Goal: Task Accomplishment & Management: Manage account settings

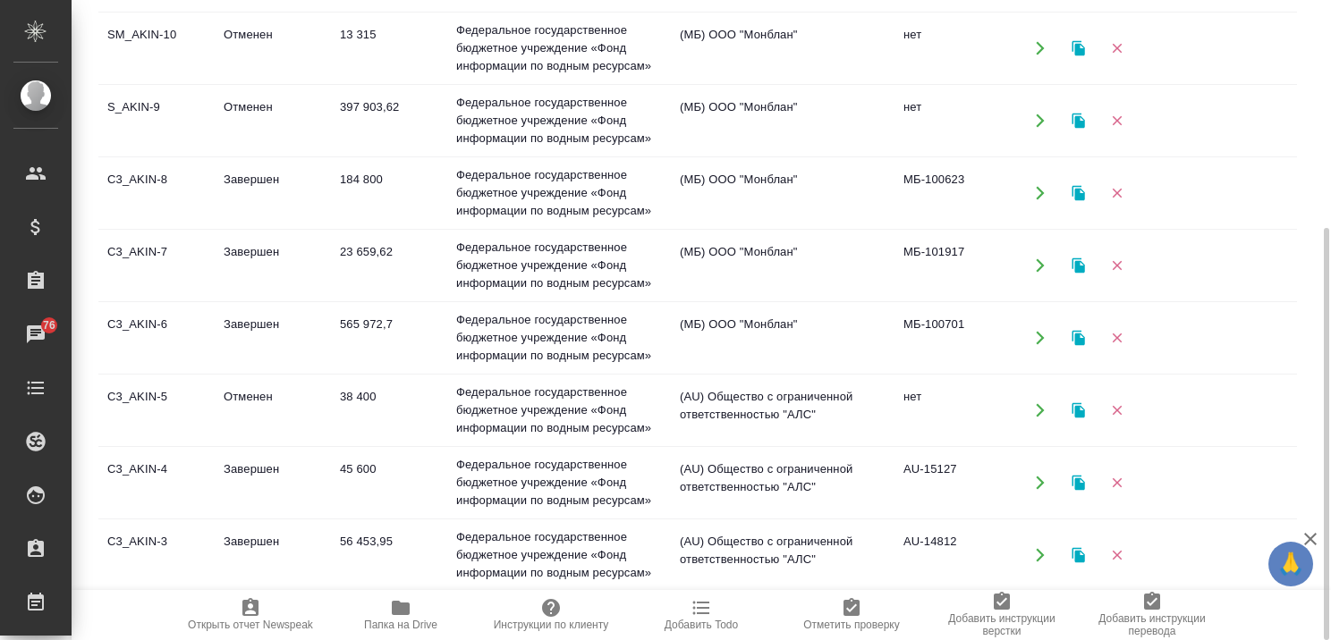
scroll to position [100, 0]
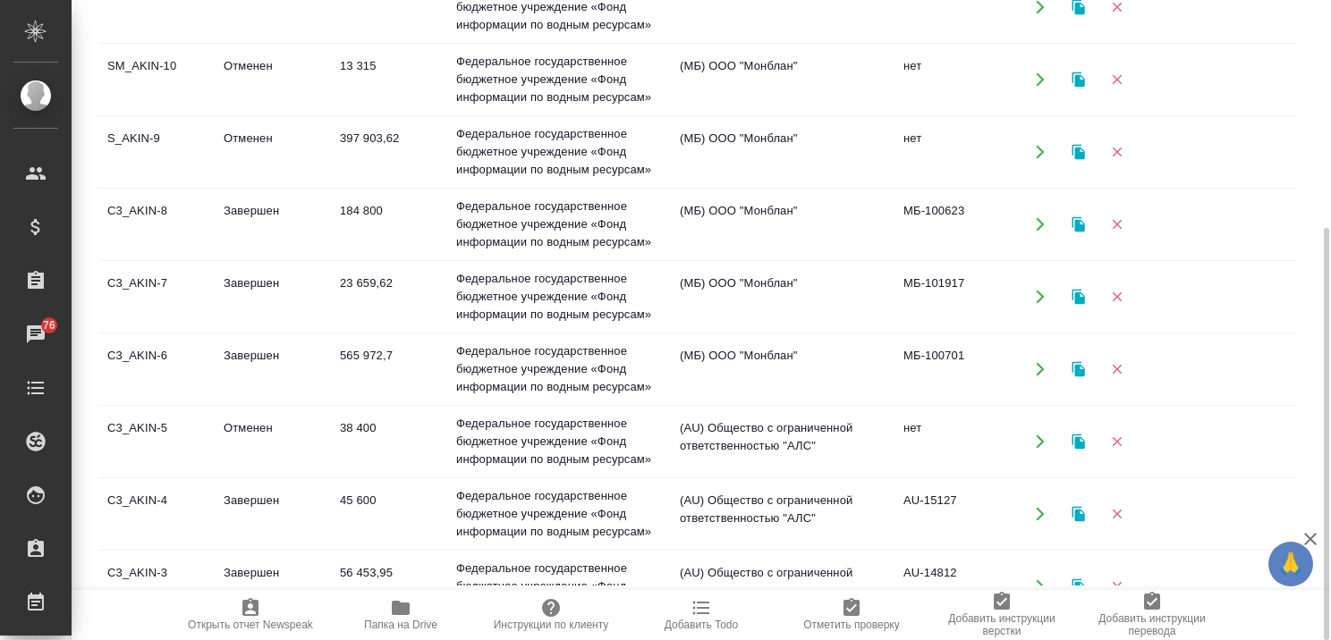
click at [267, 277] on td "Завершен" at bounding box center [273, 297] width 116 height 63
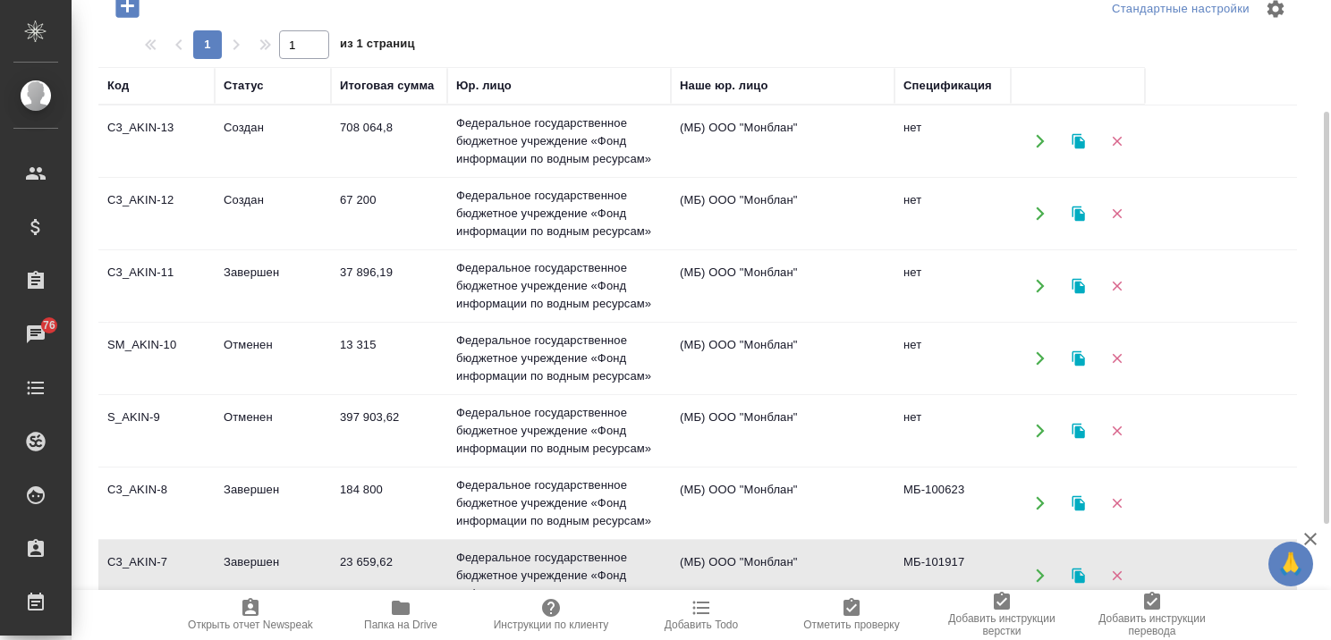
scroll to position [84, 0]
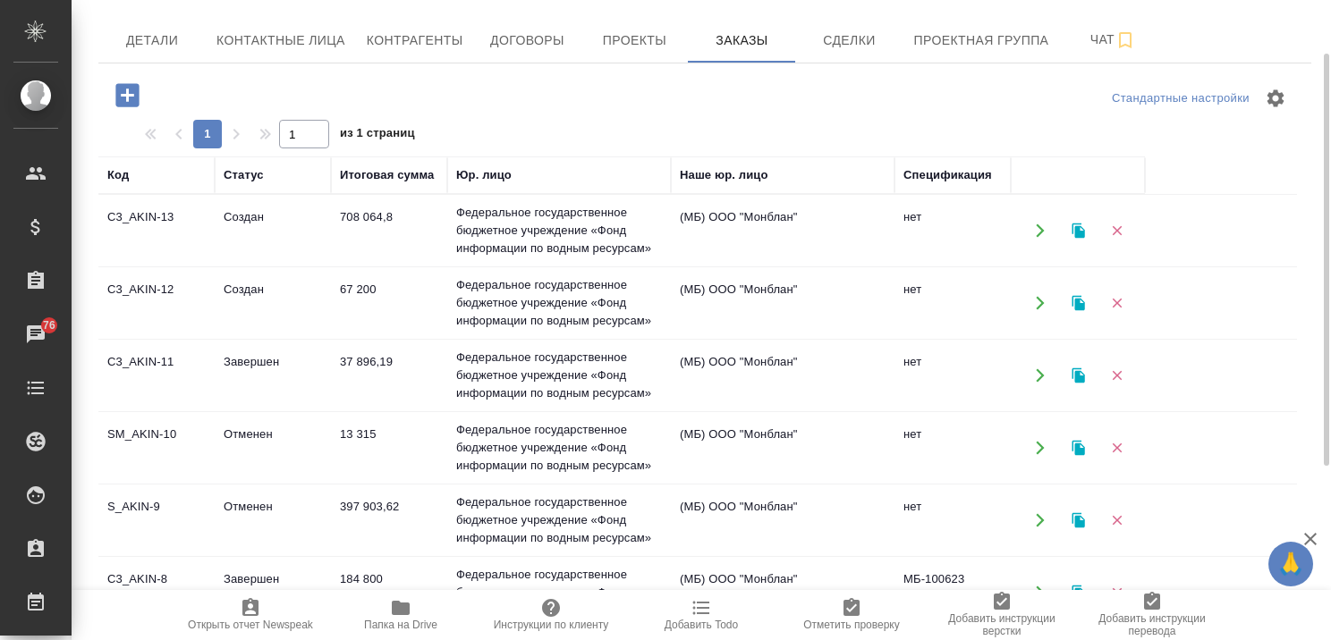
click at [249, 360] on td "Завершен" at bounding box center [273, 375] width 116 height 63
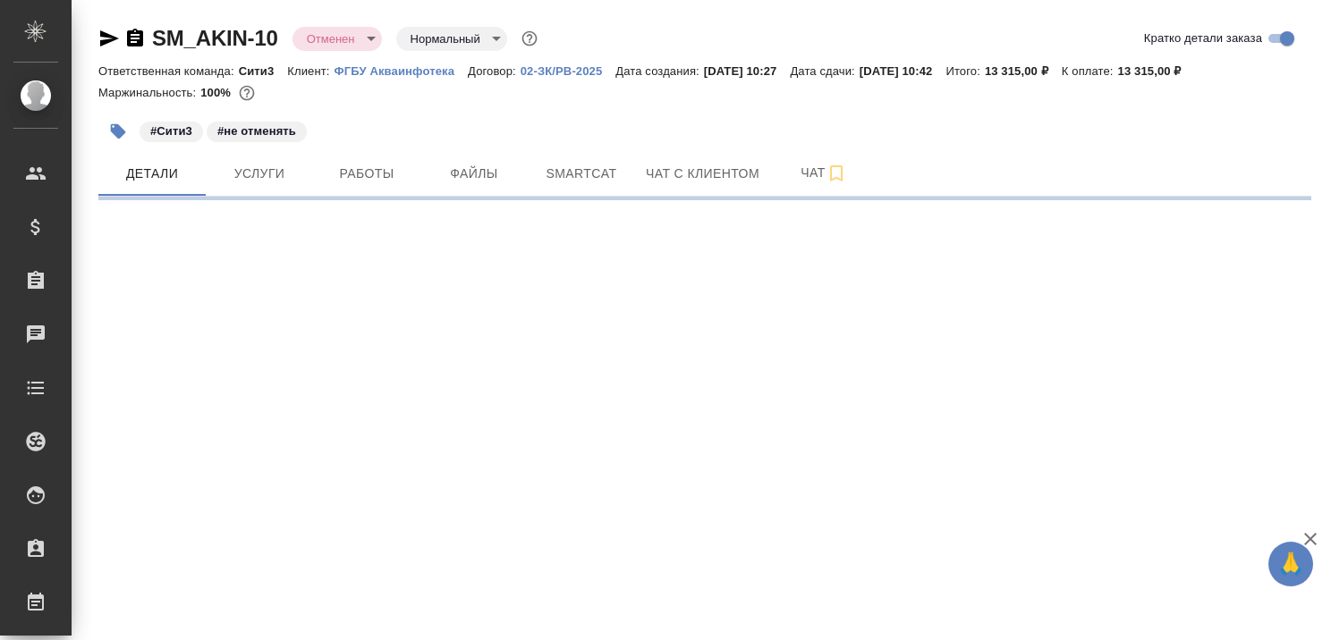
select select "RU"
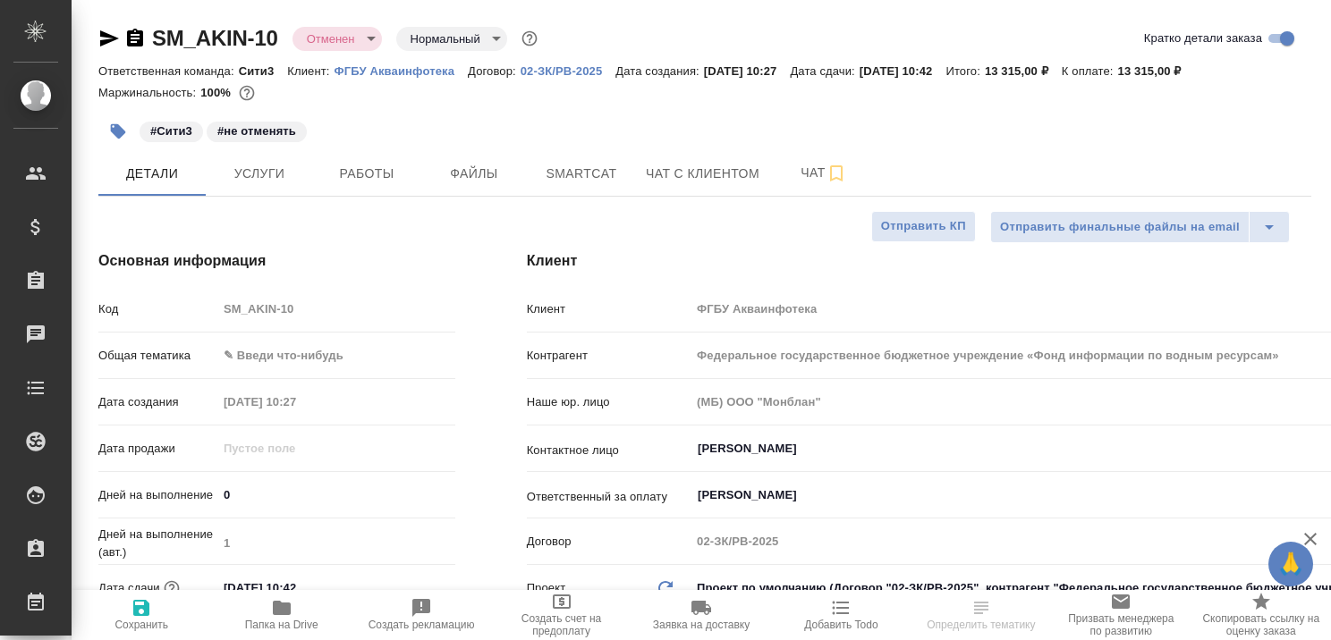
type textarea "x"
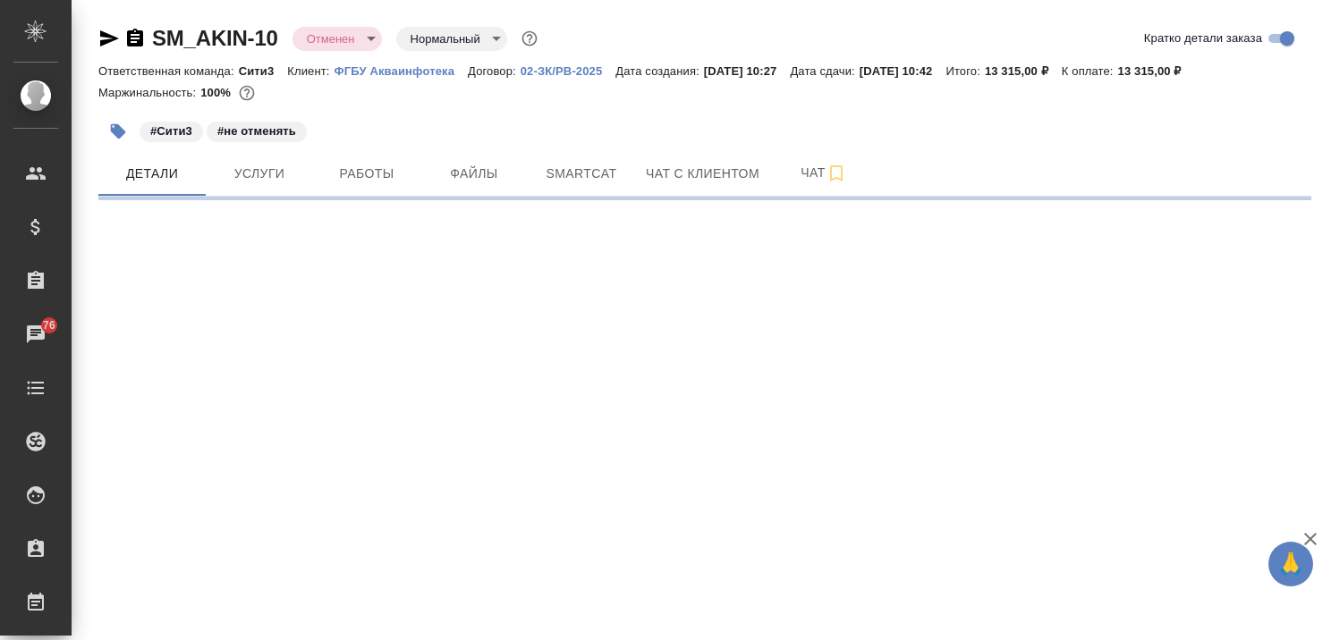
select select "RU"
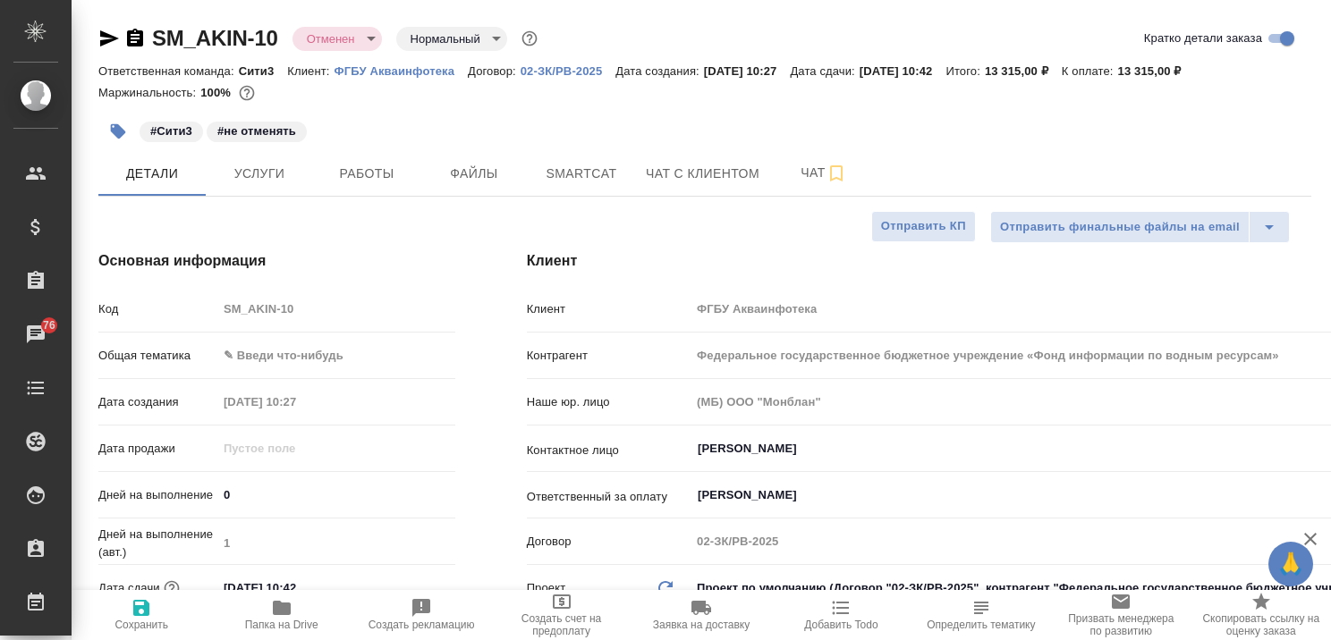
type textarea "x"
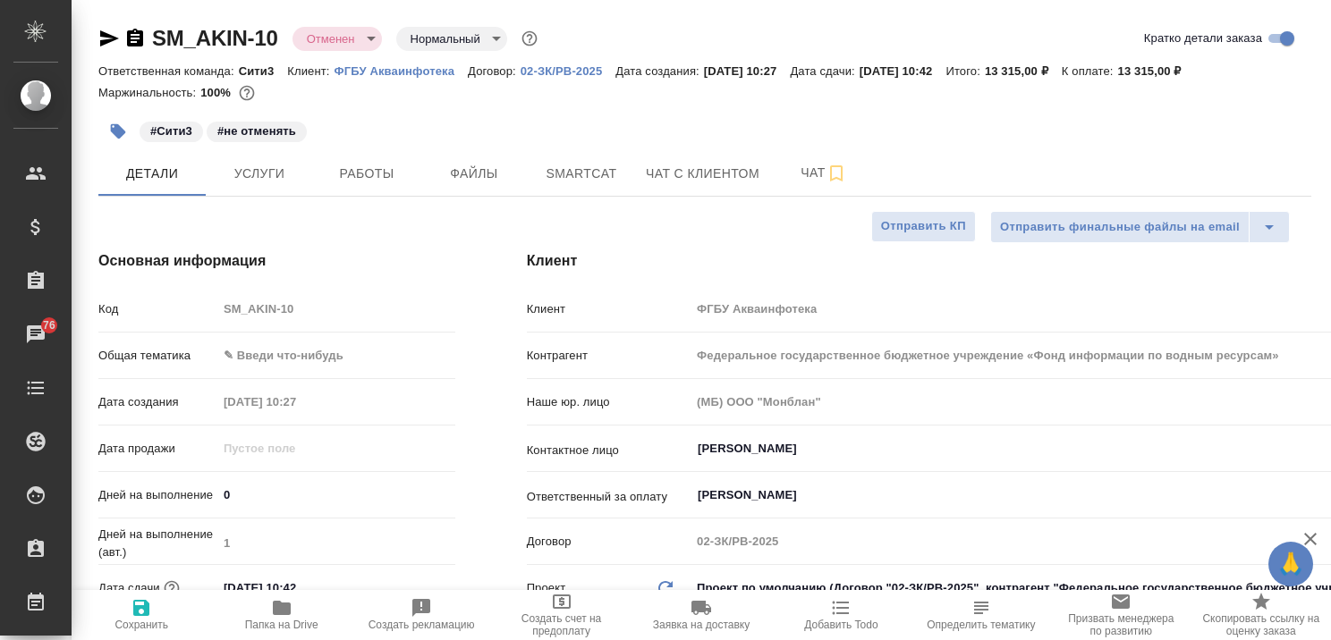
type textarea "x"
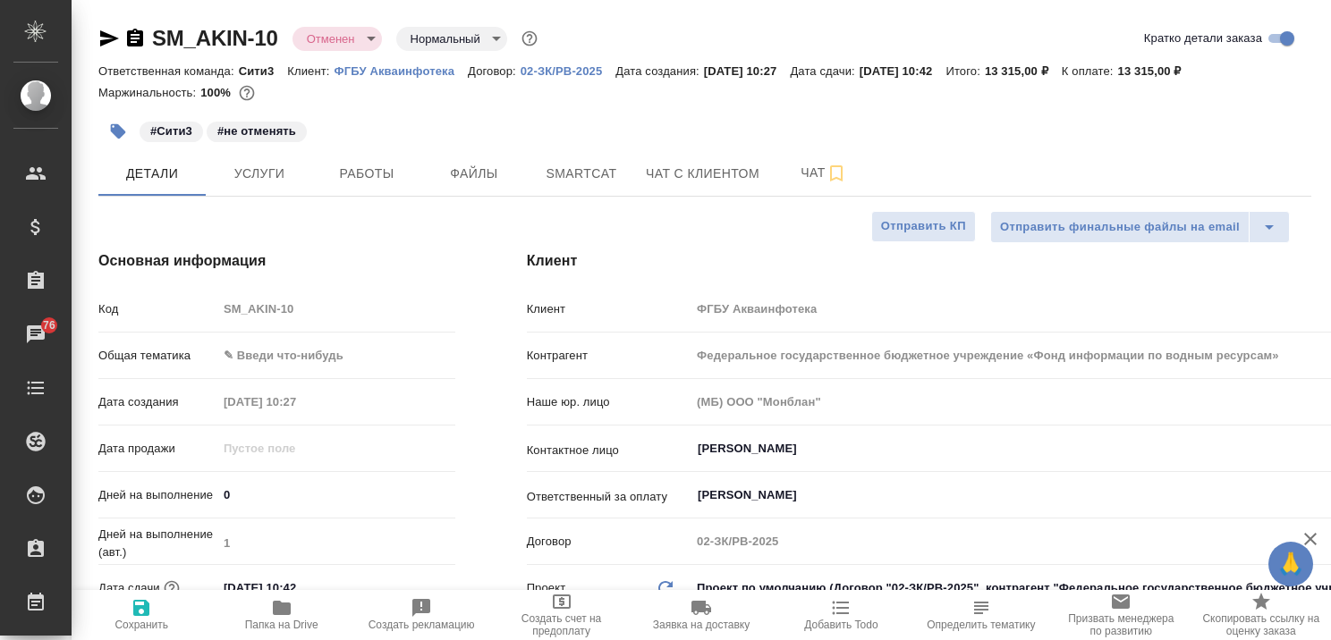
type textarea "x"
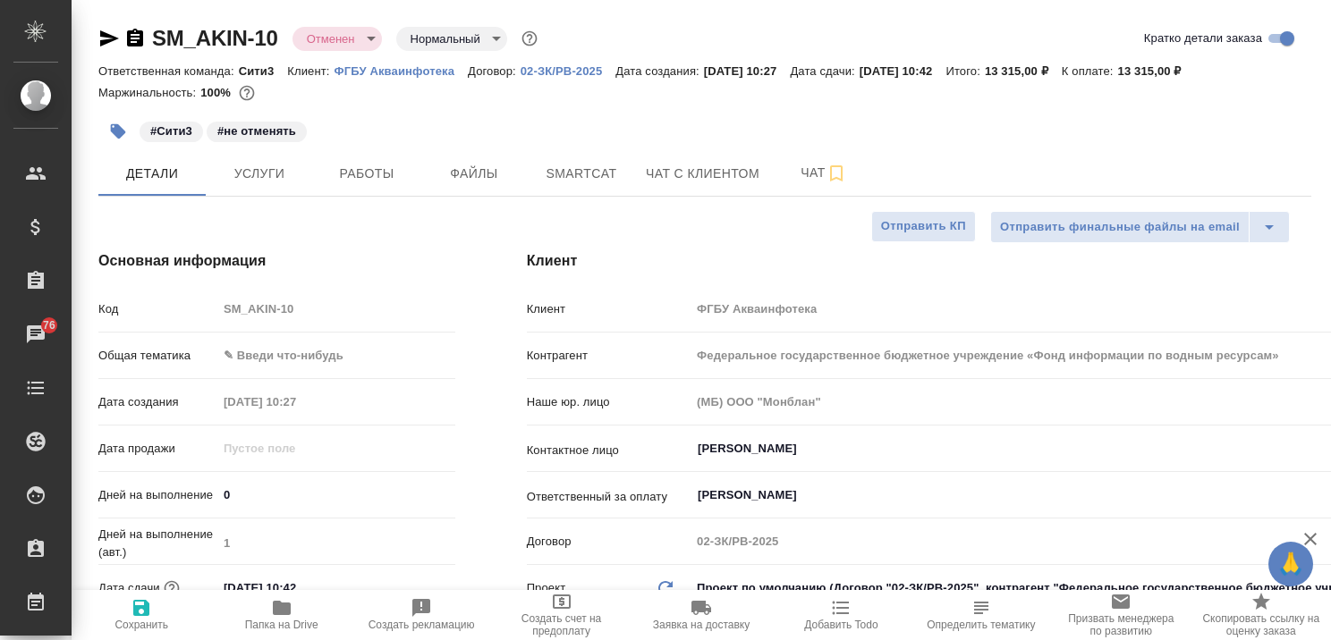
type textarea "x"
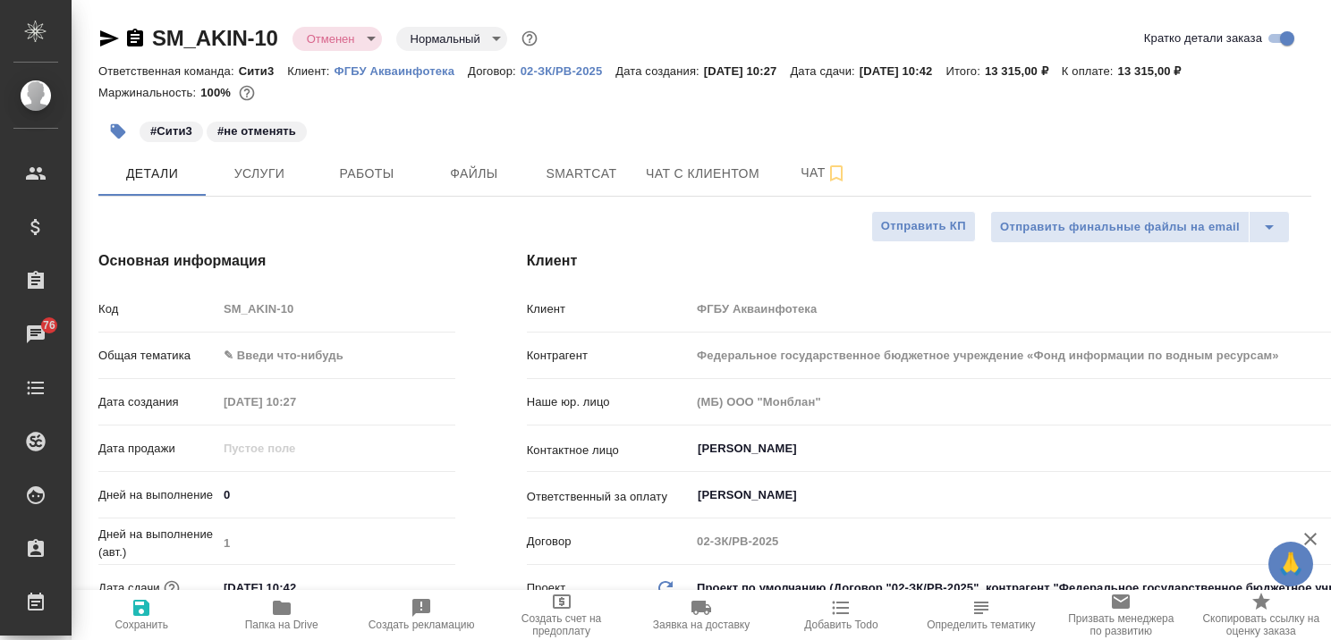
type textarea "x"
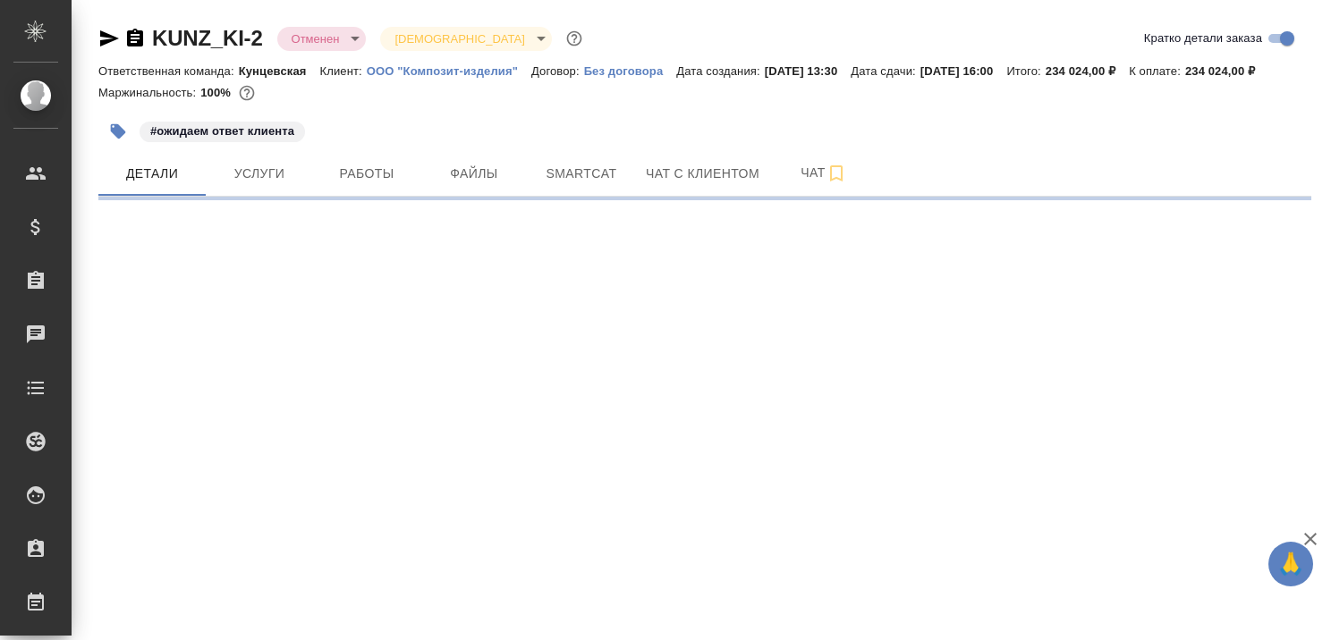
select select "RU"
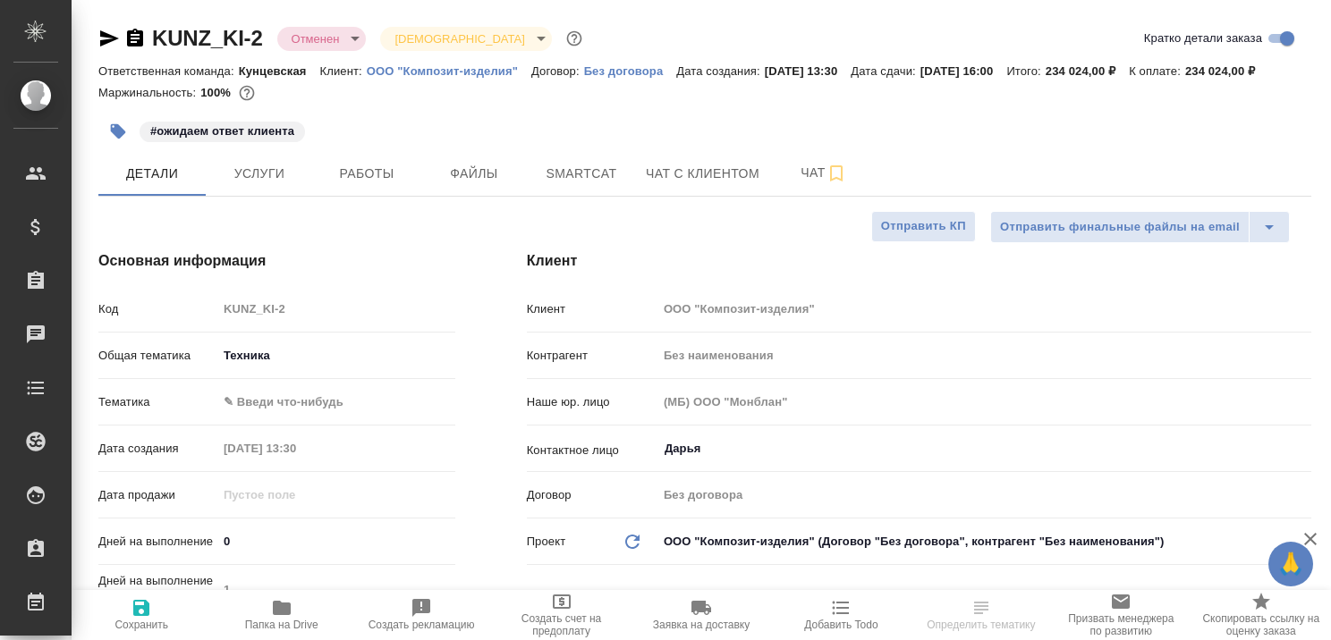
type textarea "x"
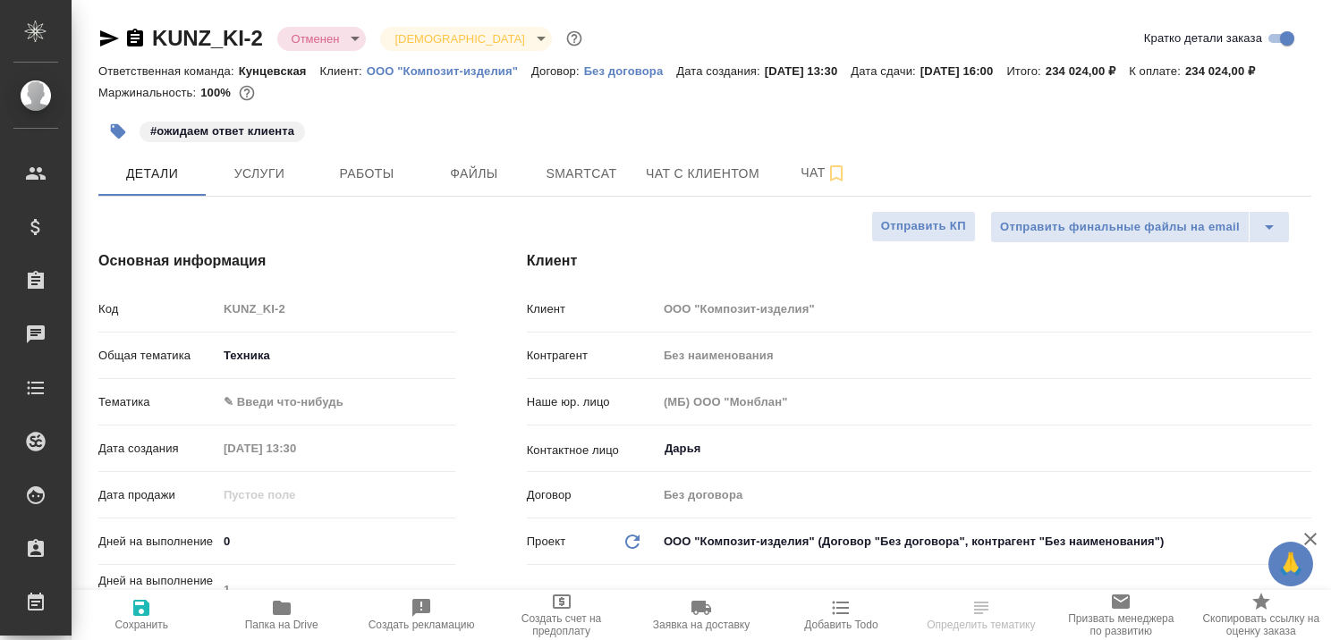
type textarea "x"
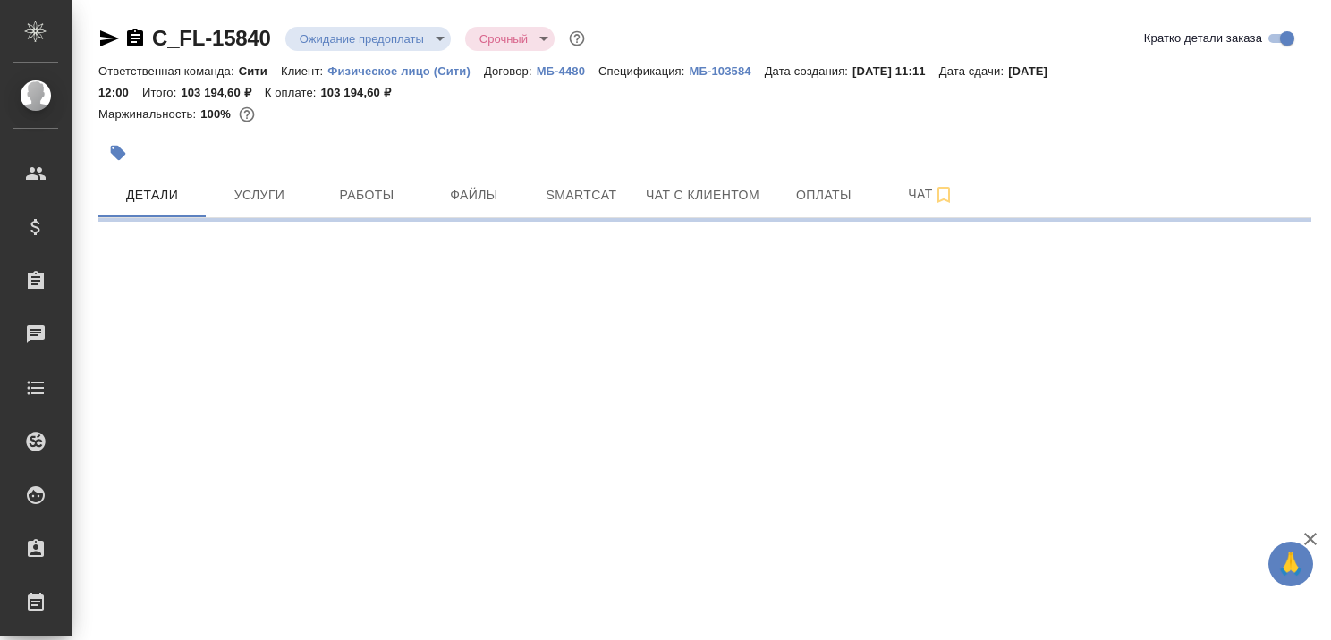
select select "RU"
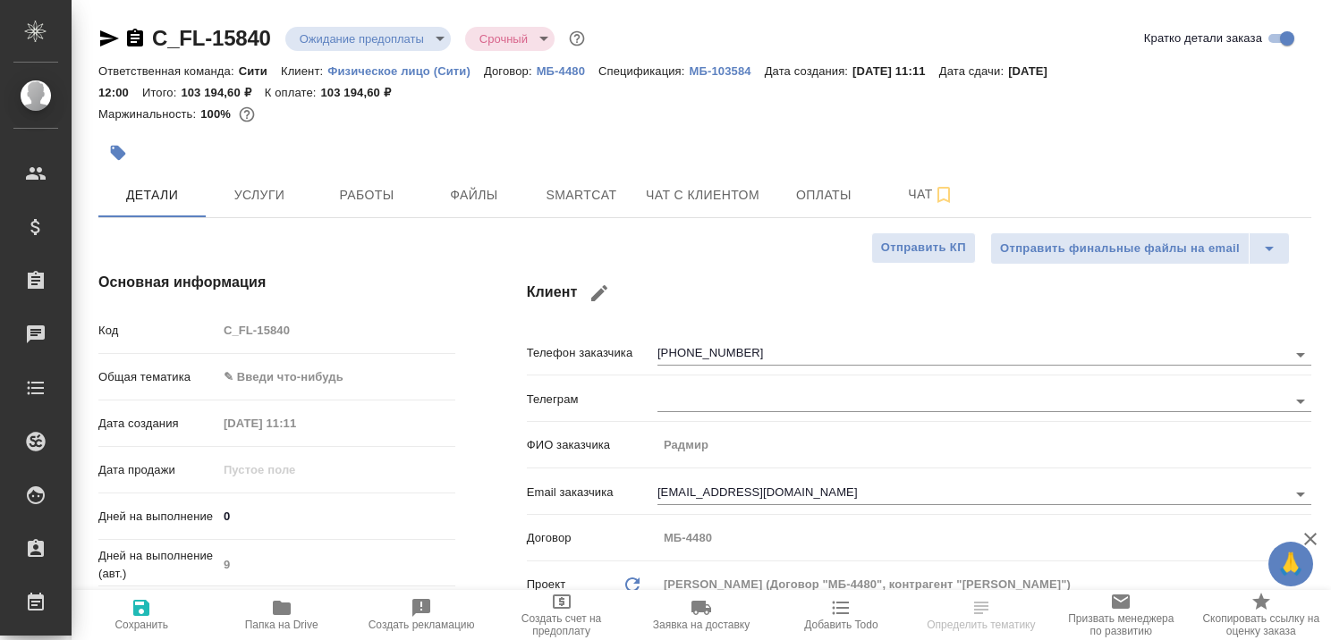
type textarea "x"
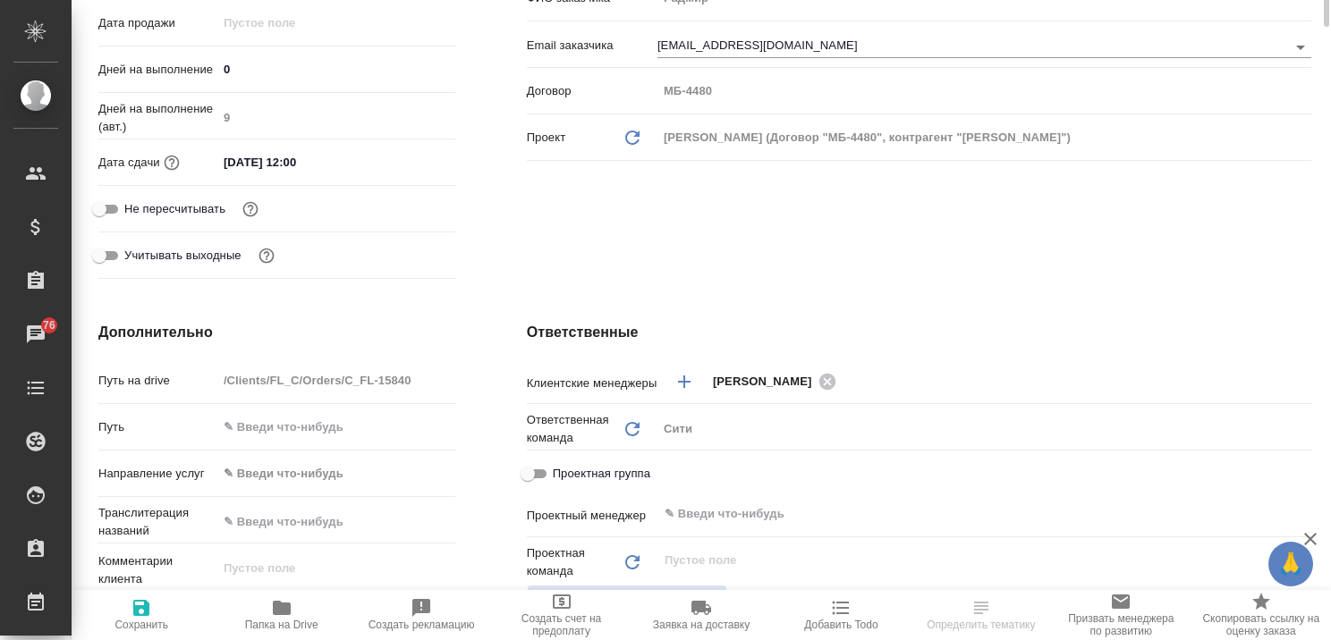
scroll to position [179, 0]
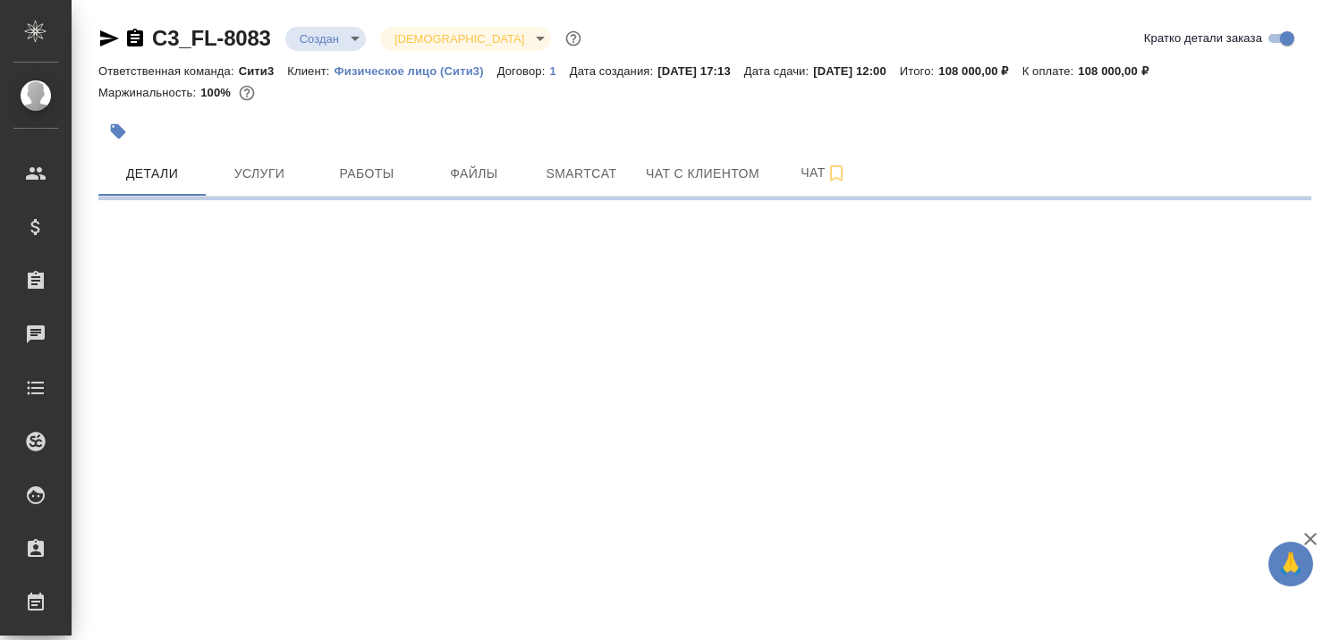
click at [1309, 537] on icon "button" at bounding box center [1310, 539] width 13 height 13
select select "RU"
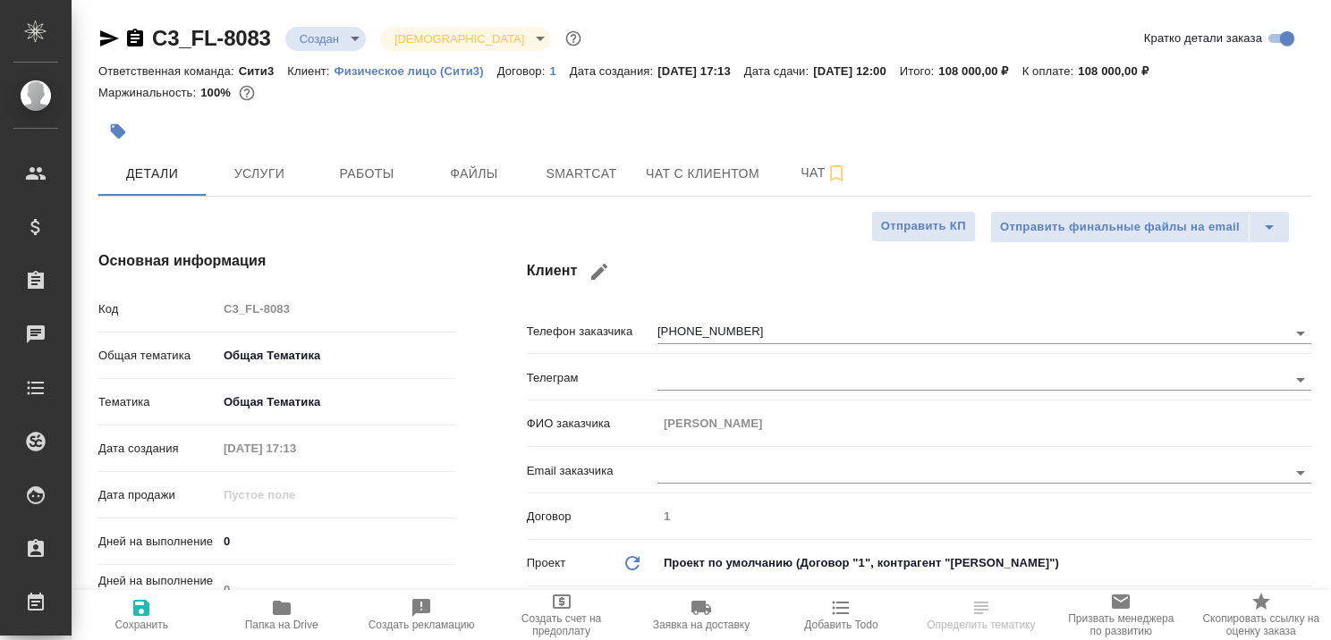
type textarea "x"
click at [669, 171] on span "Чат с клиентом" at bounding box center [703, 174] width 114 height 22
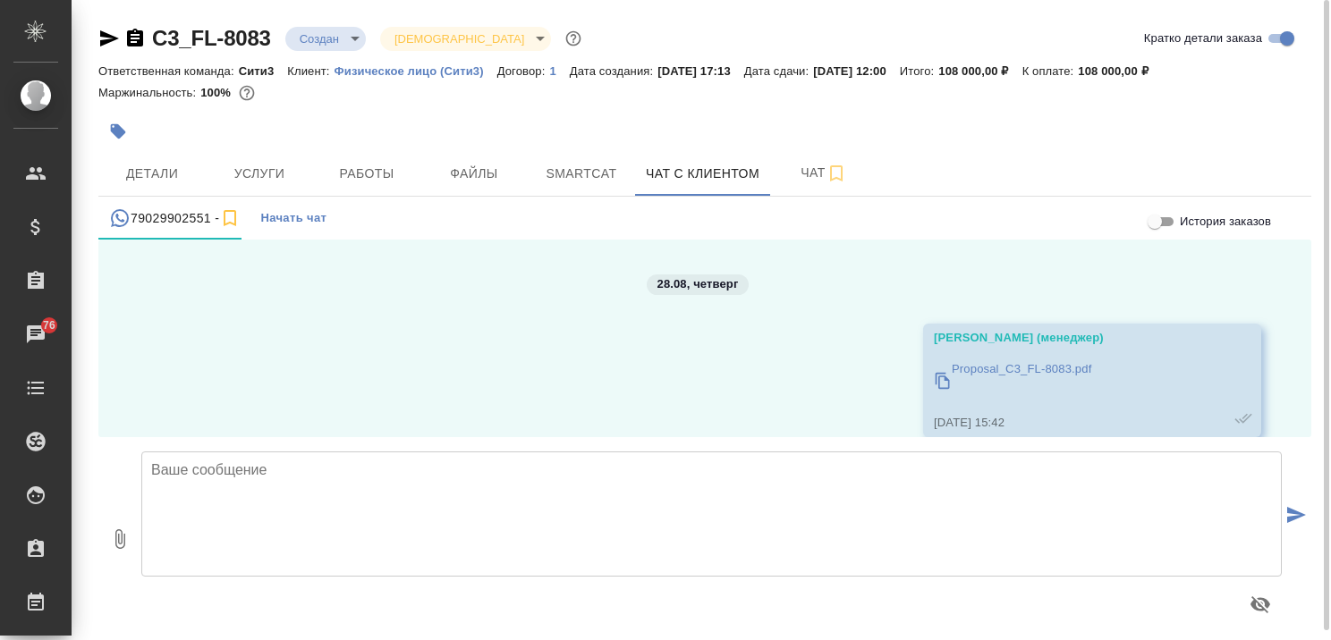
scroll to position [4608, 0]
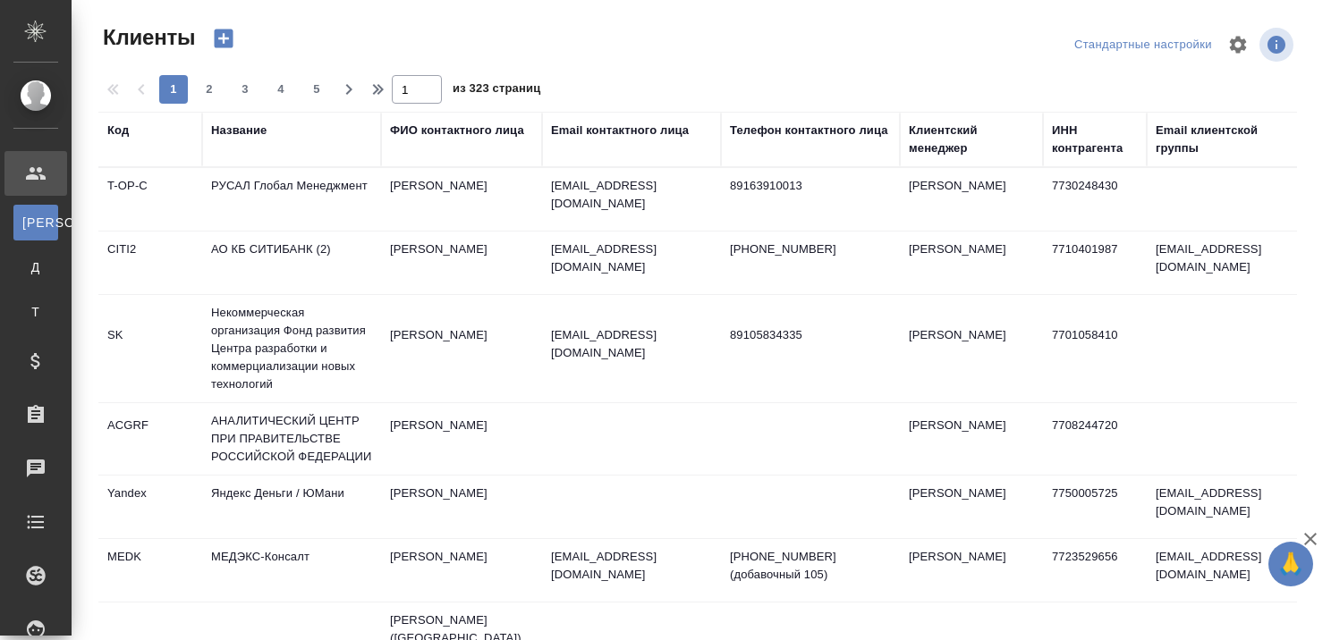
select select "RU"
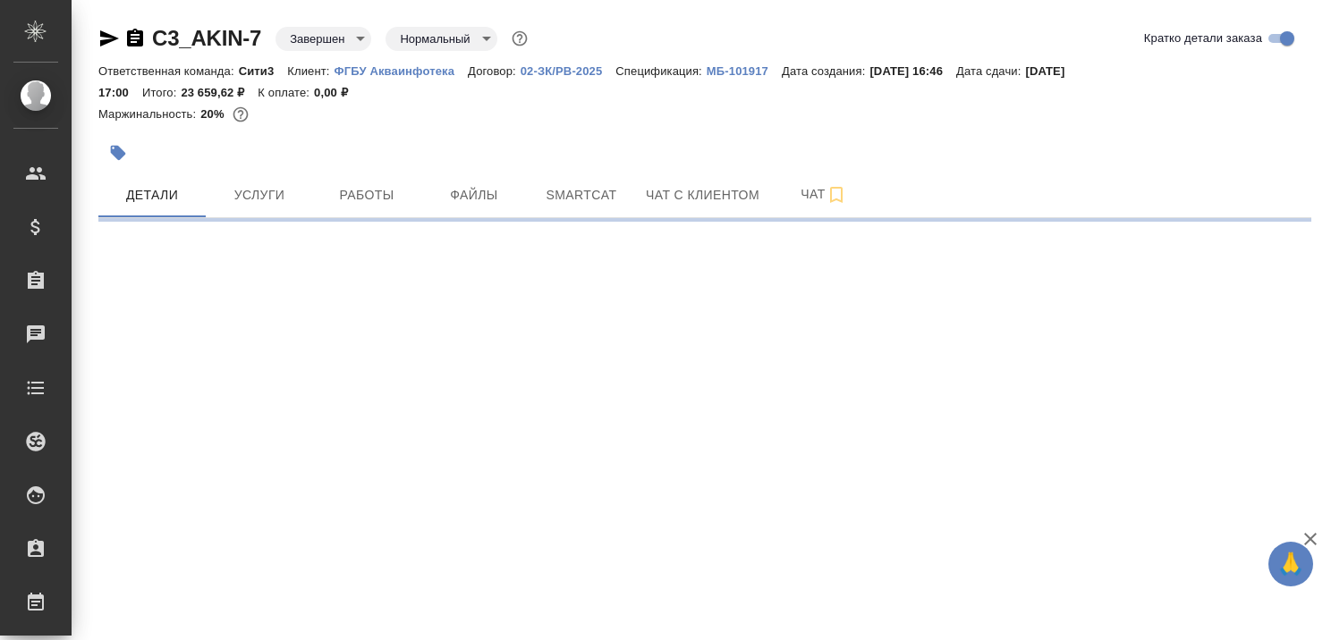
select select "RU"
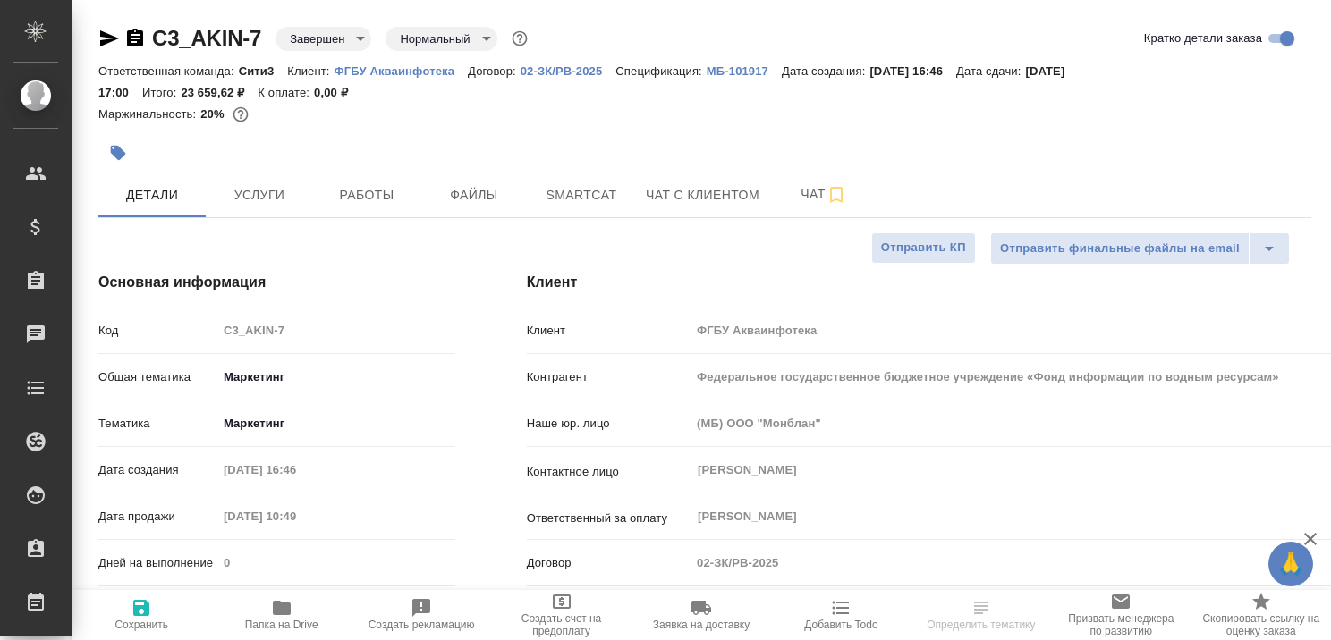
type textarea "x"
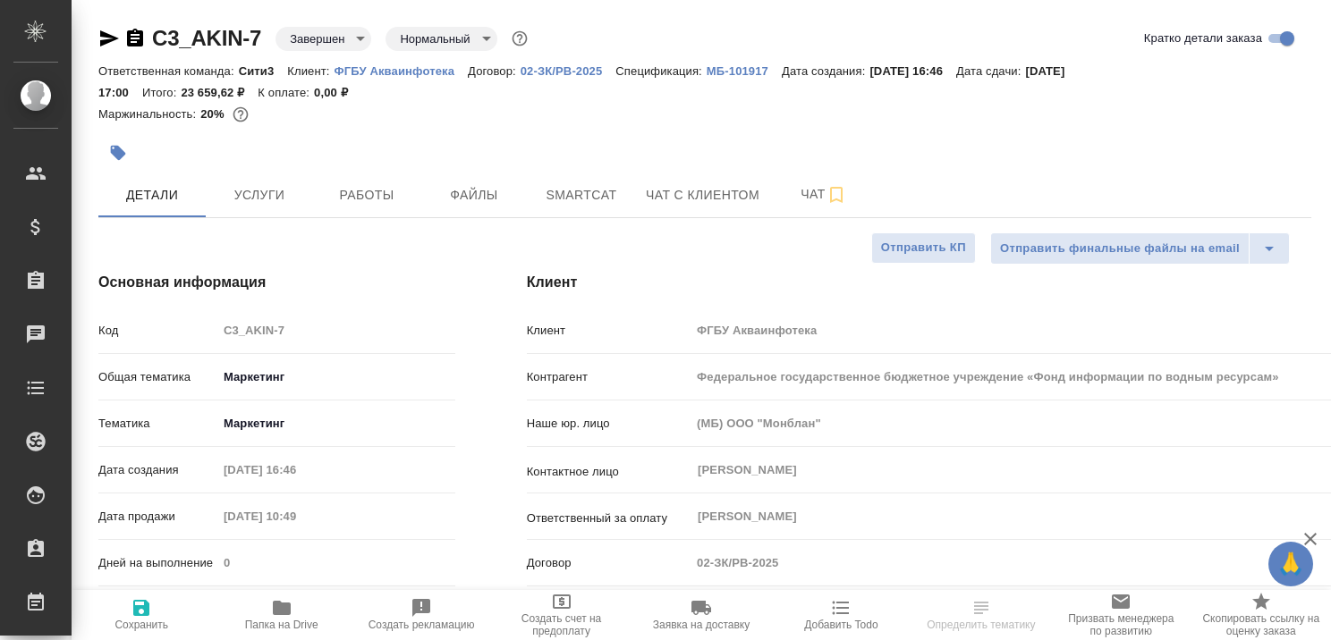
type textarea "x"
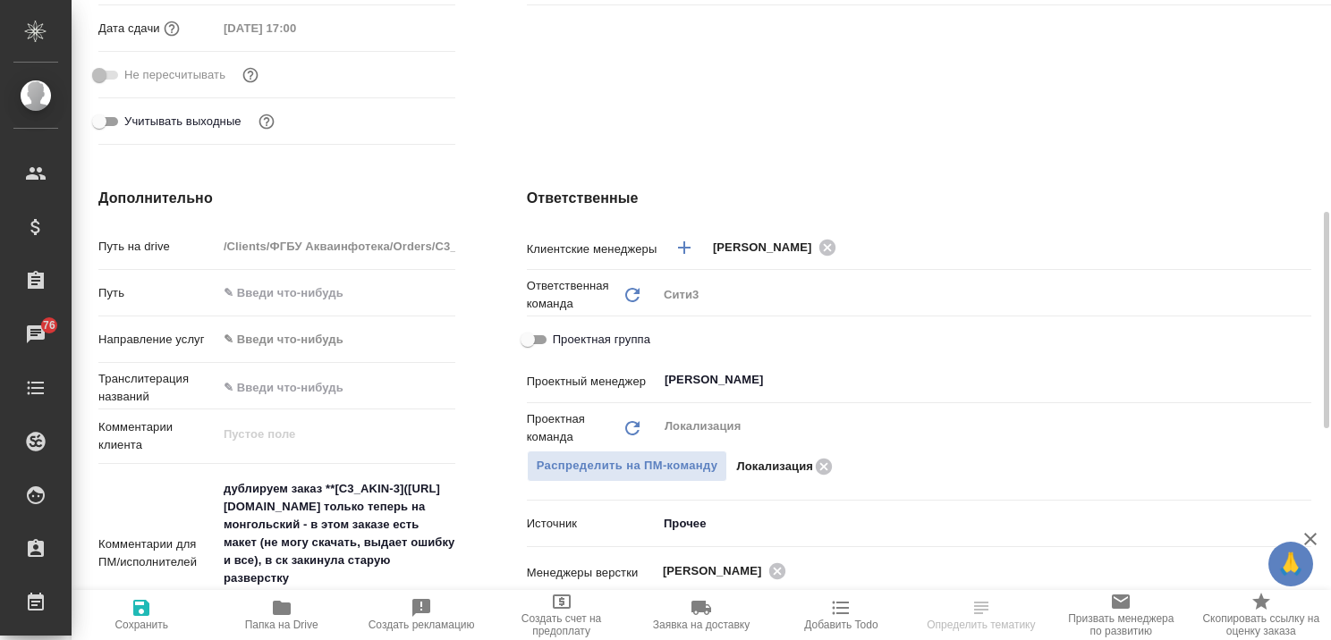
scroll to position [91, 0]
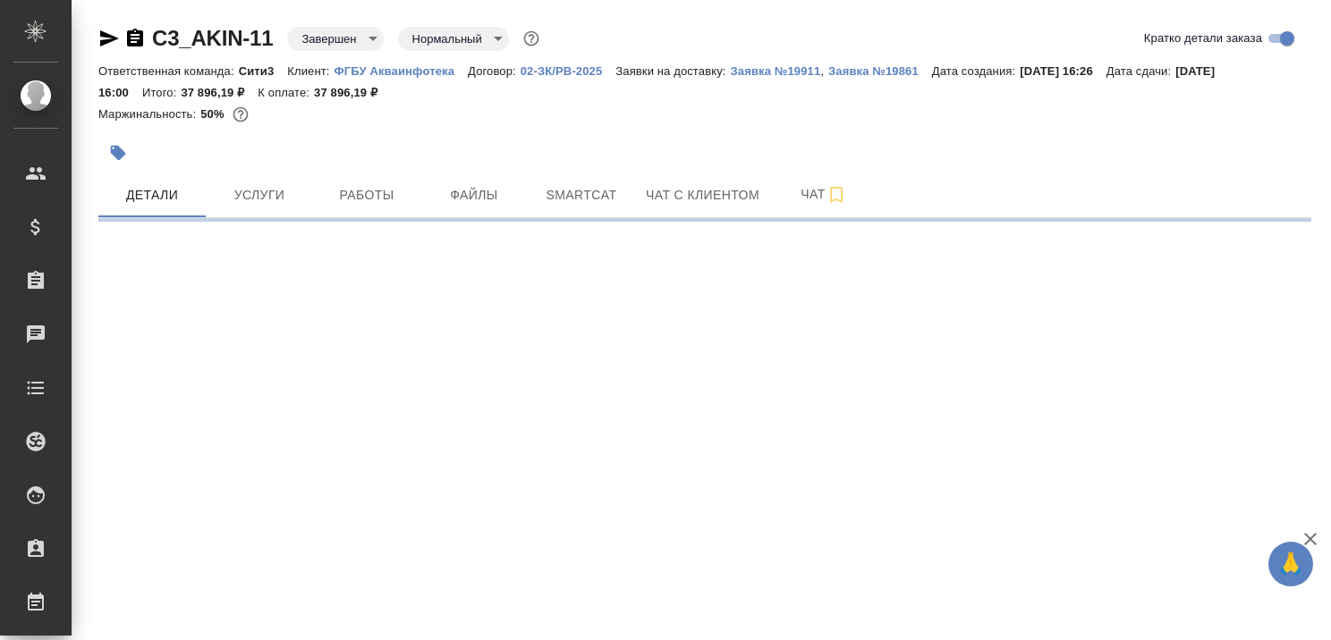
select select "RU"
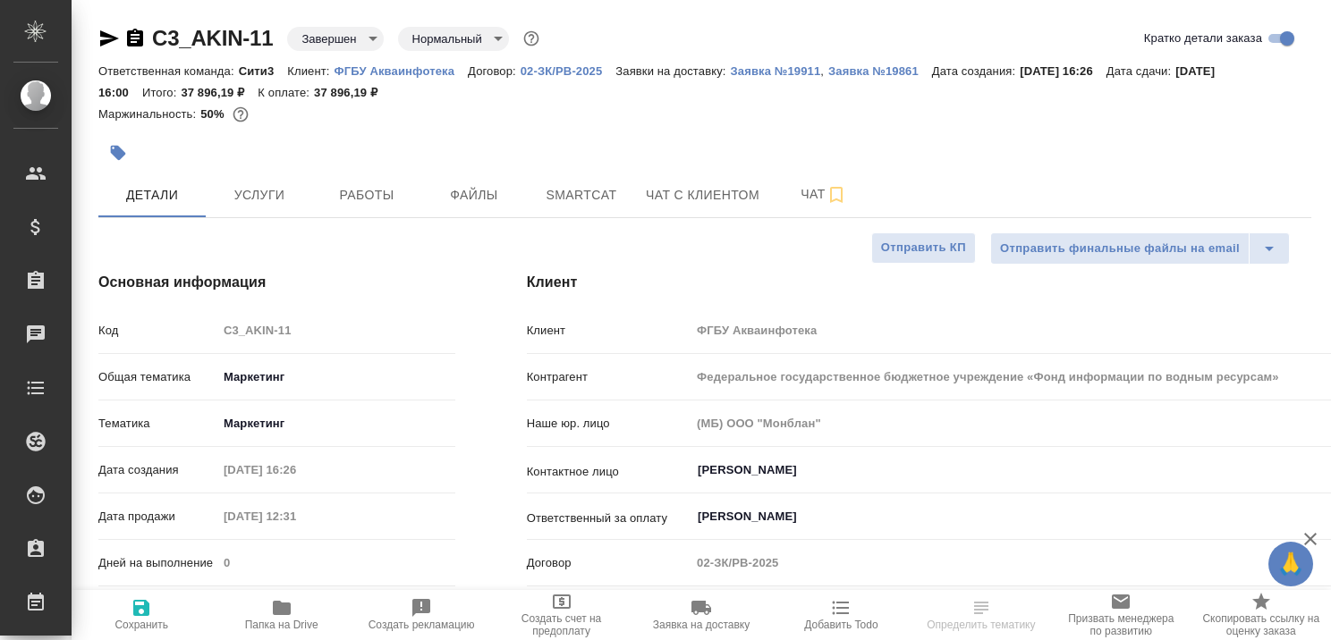
type textarea "x"
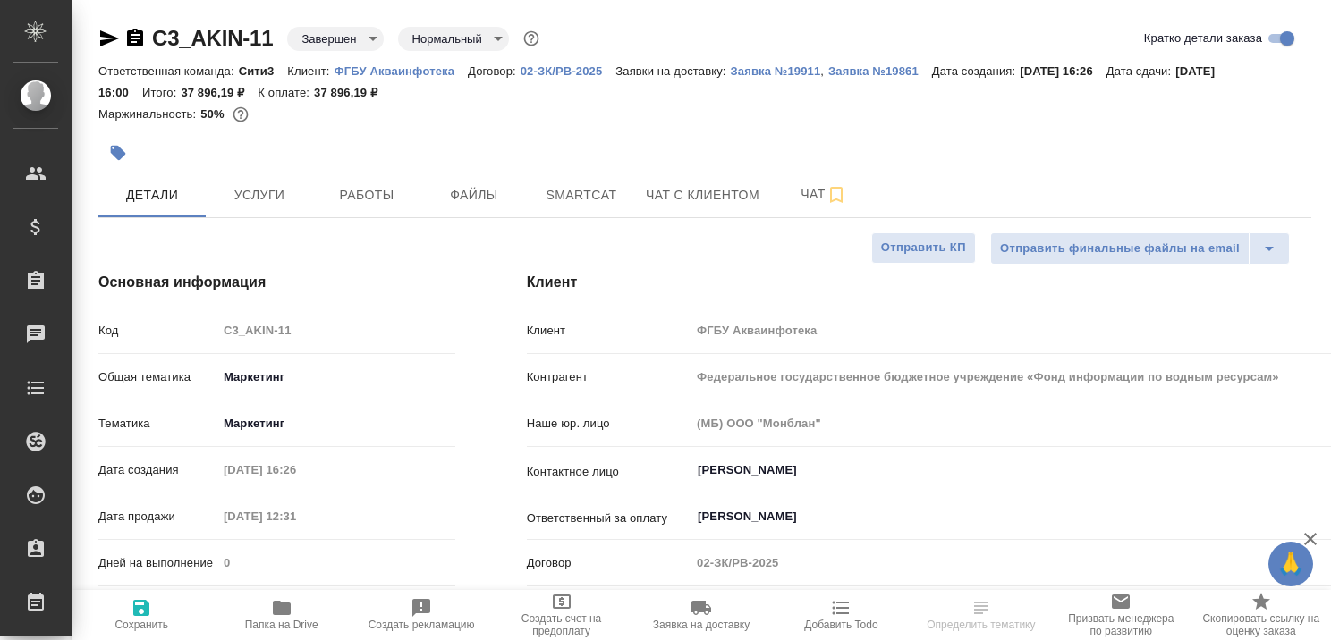
type textarea "x"
click at [1315, 540] on icon "button" at bounding box center [1310, 539] width 21 height 21
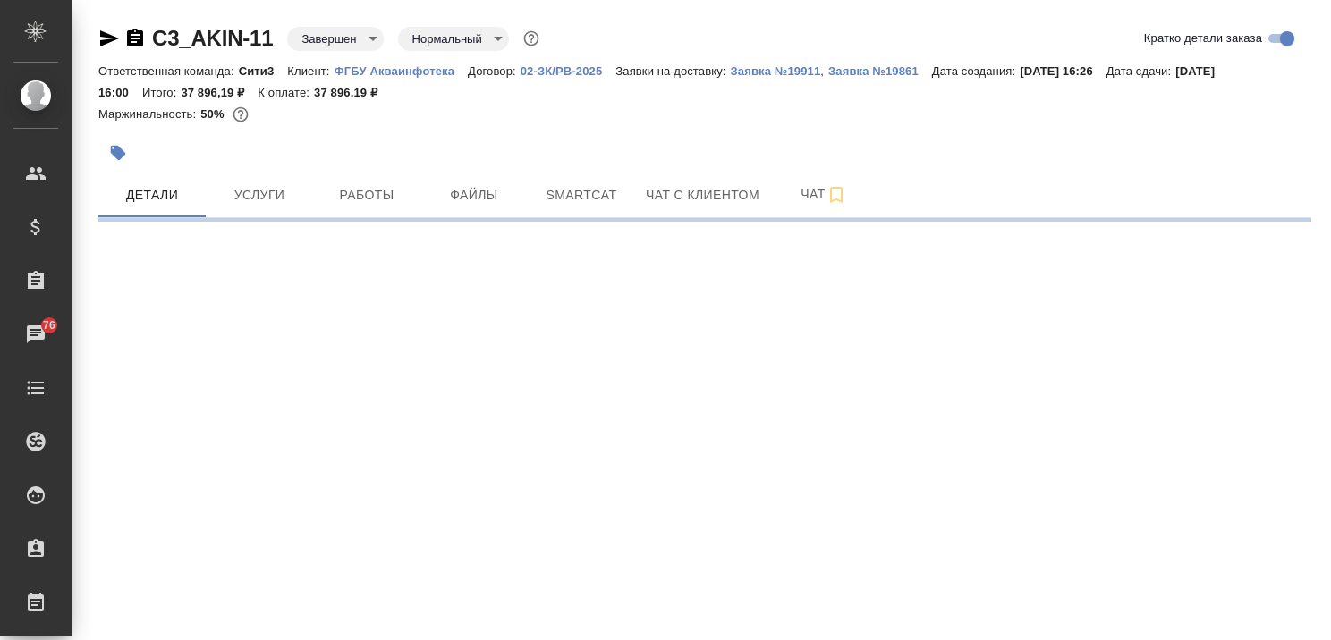
select select "RU"
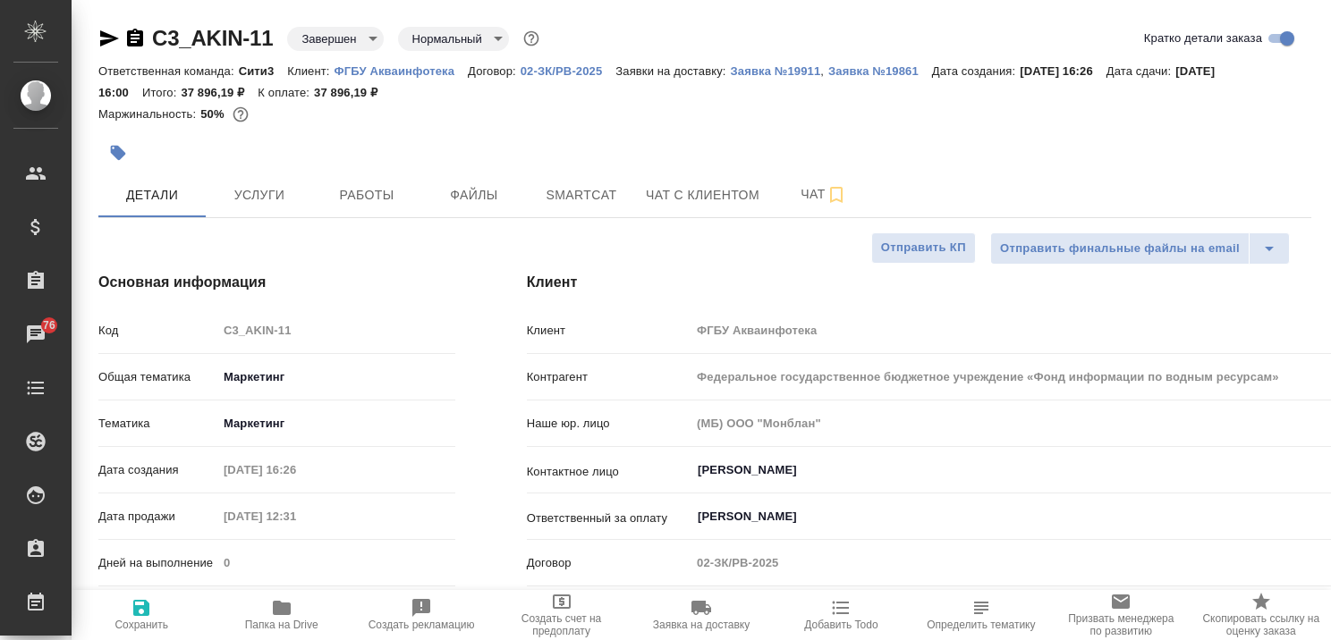
type textarea "x"
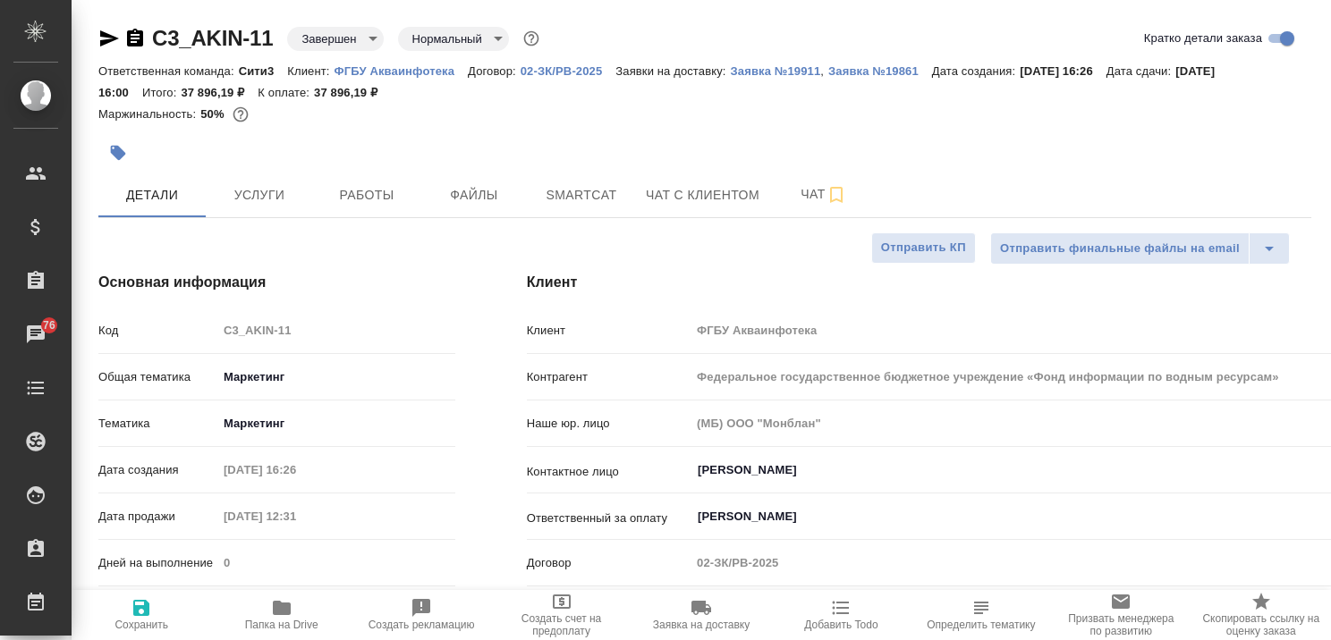
type textarea "x"
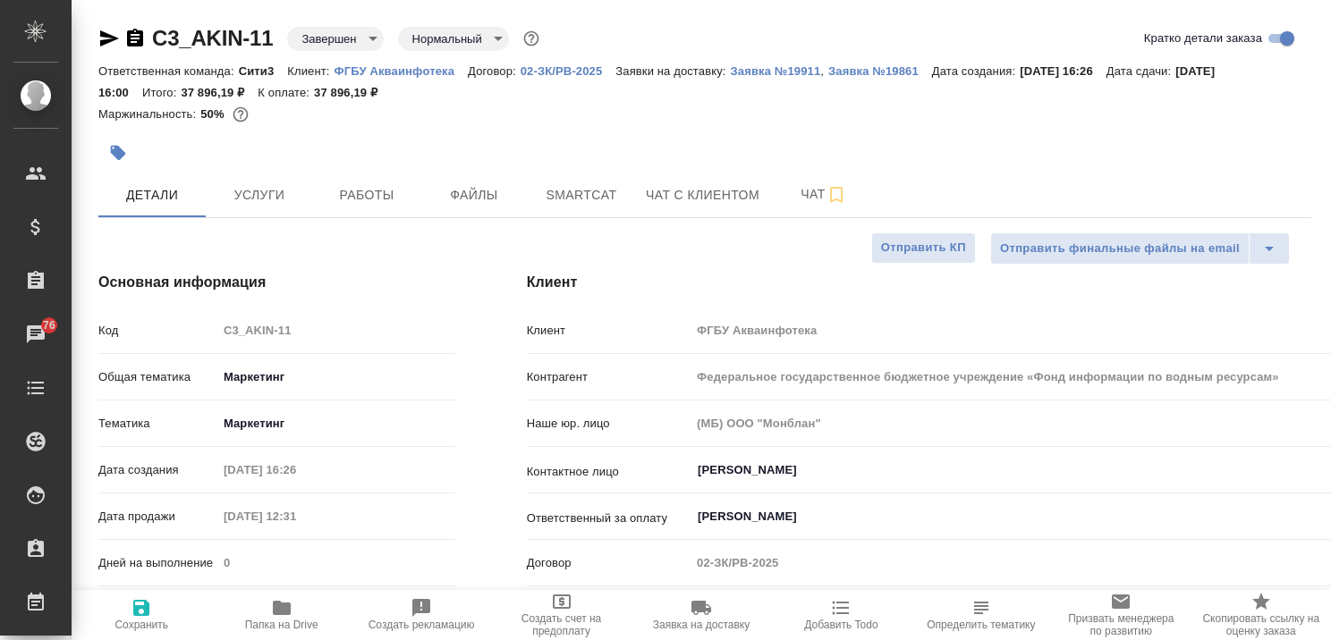
type textarea "x"
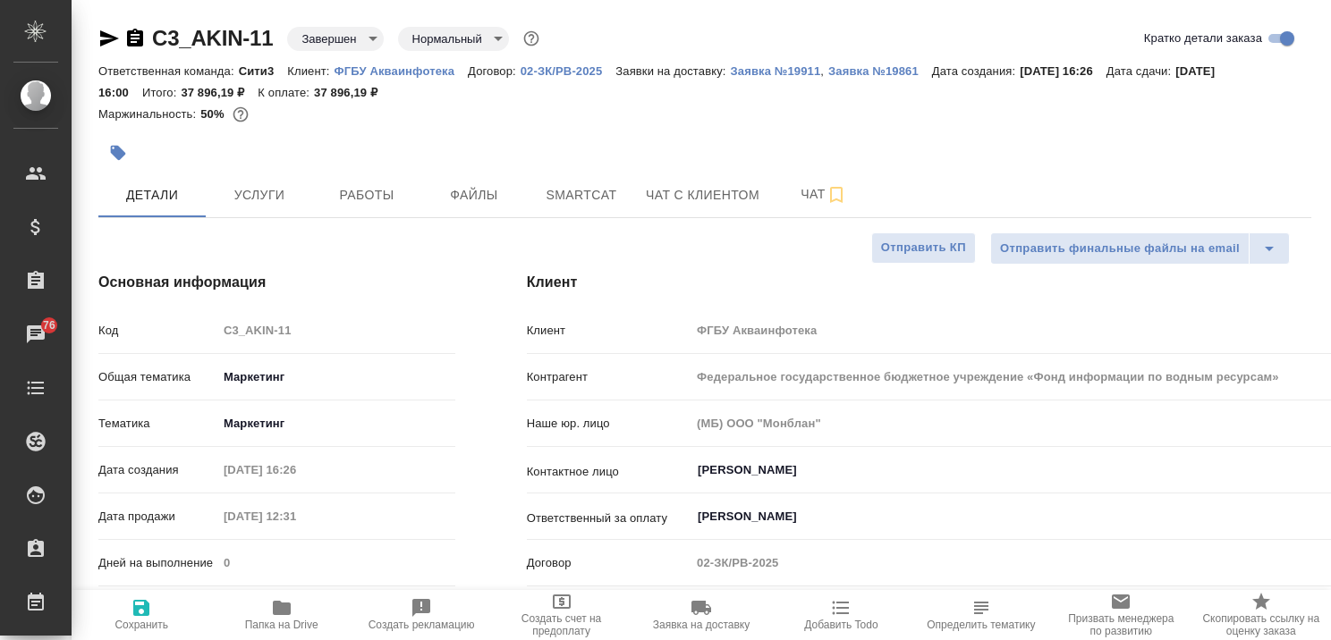
type textarea "x"
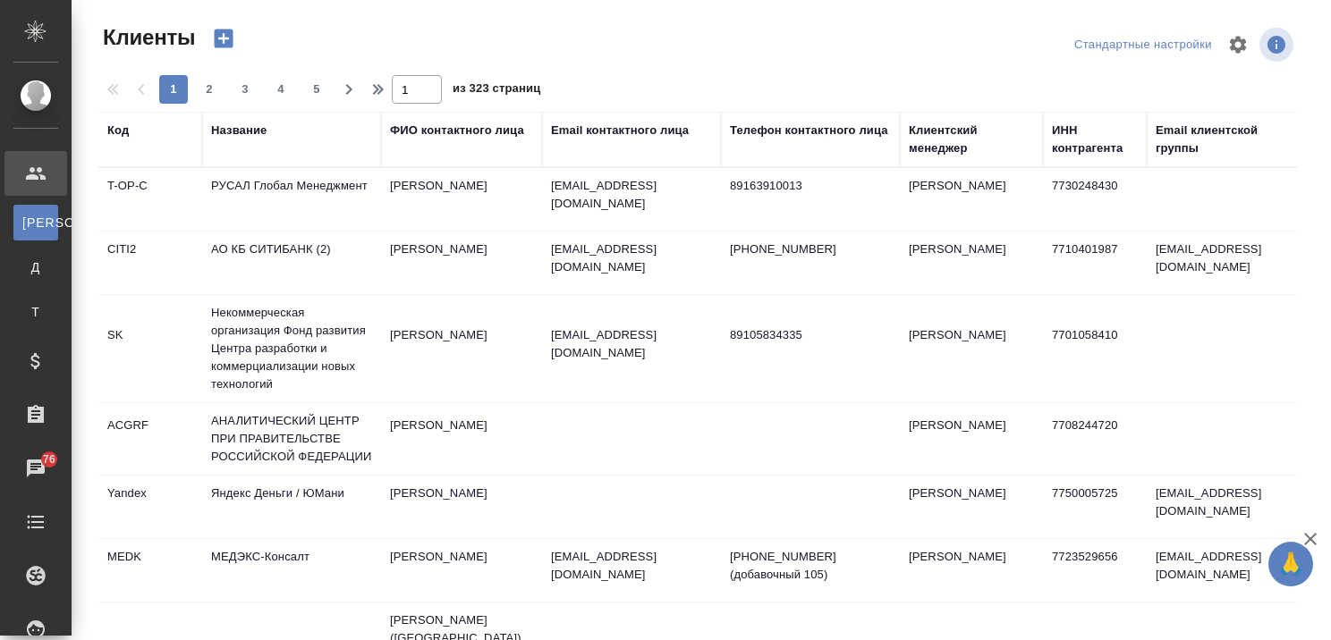
select select "RU"
click at [263, 131] on div "Название" at bounding box center [238, 131] width 55 height 18
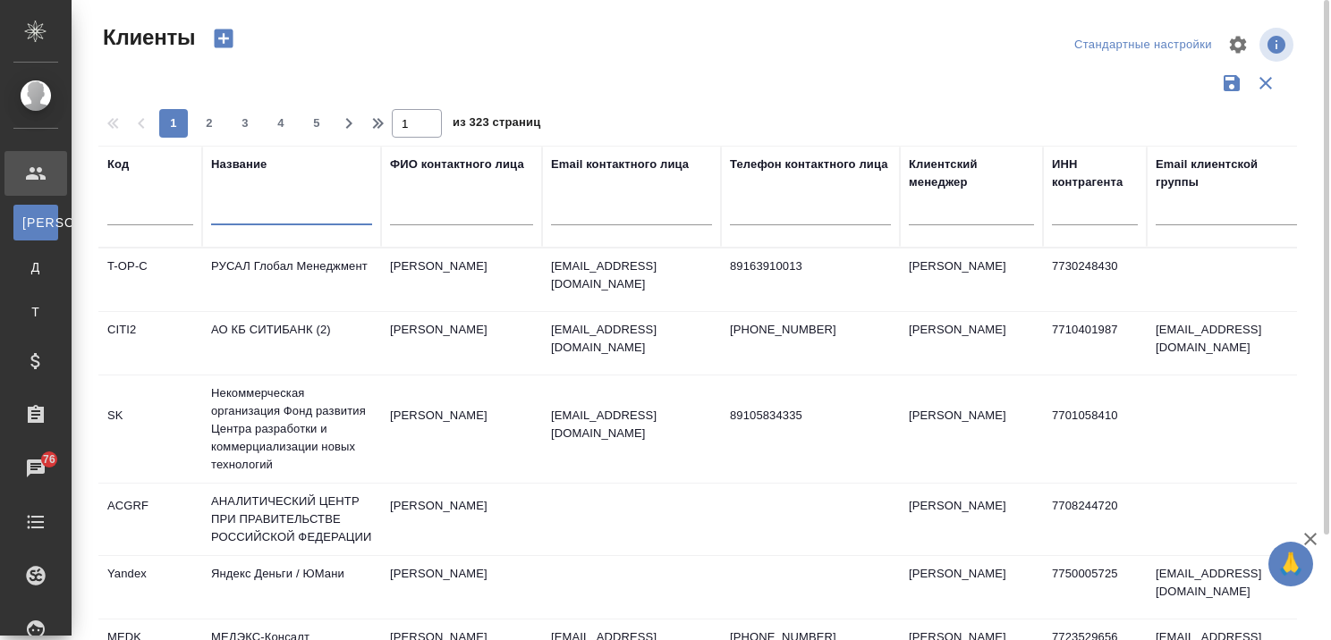
click at [290, 218] on input "text" at bounding box center [291, 214] width 161 height 22
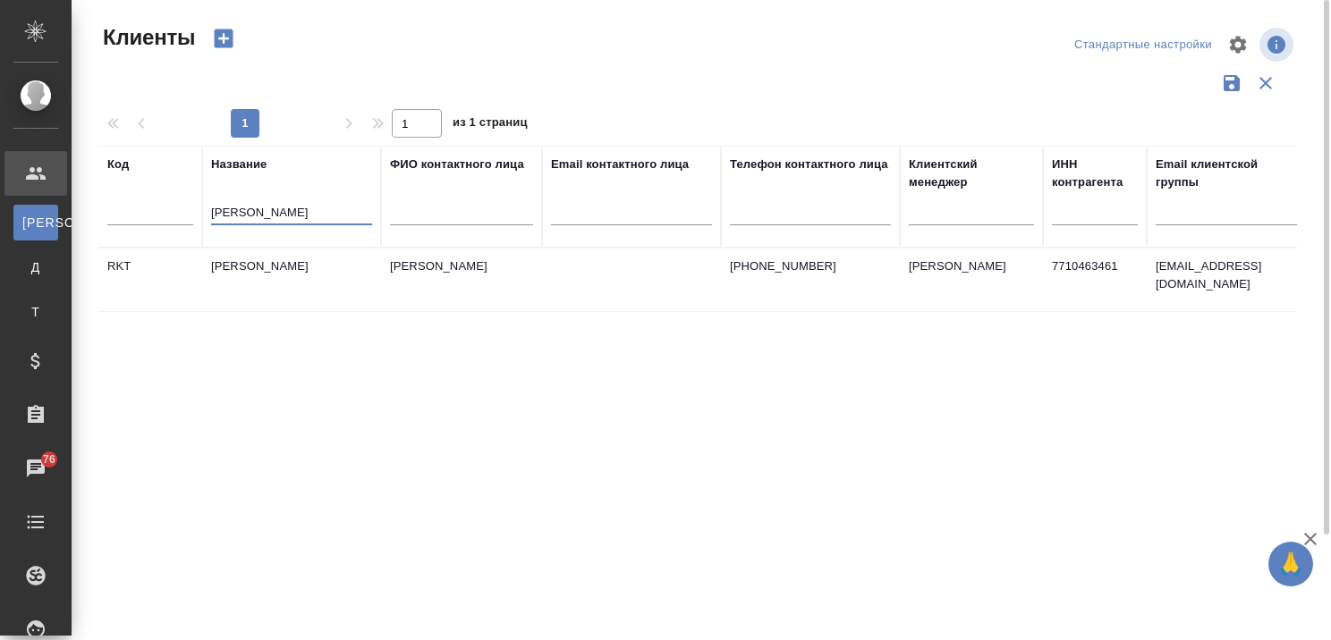
type input "Рекитт Бенкизер"
click at [301, 259] on td "[PERSON_NAME]" at bounding box center [291, 280] width 179 height 63
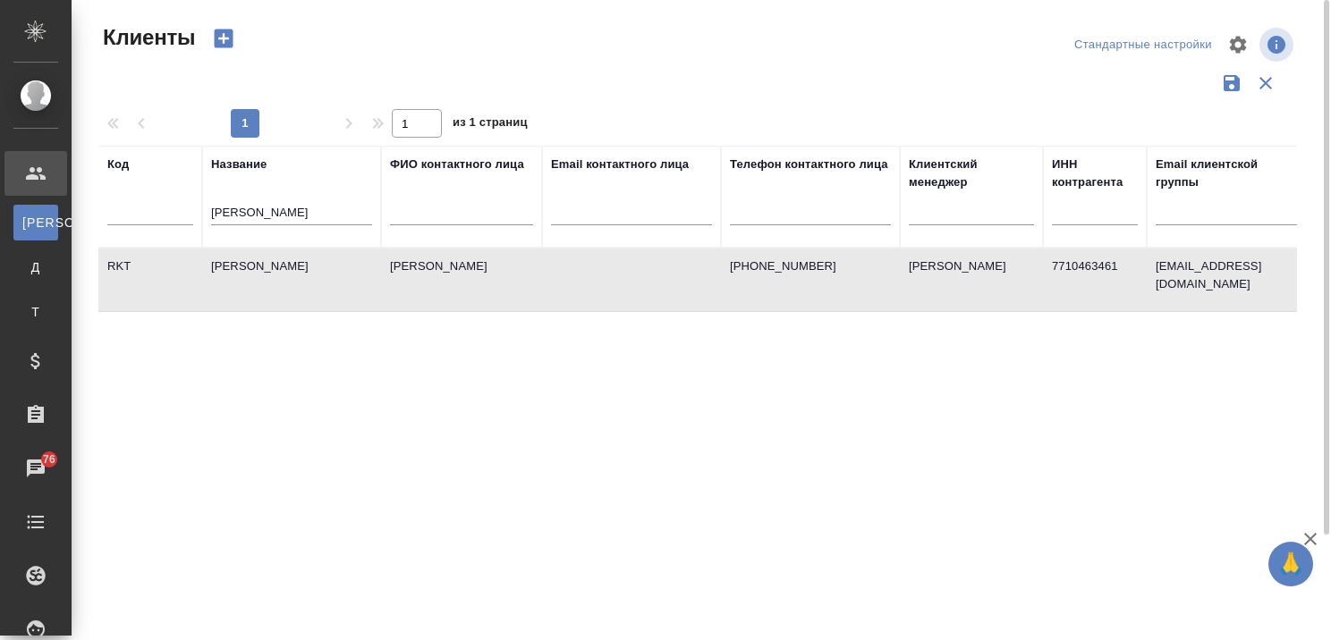
click at [301, 259] on td "[PERSON_NAME]" at bounding box center [291, 280] width 179 height 63
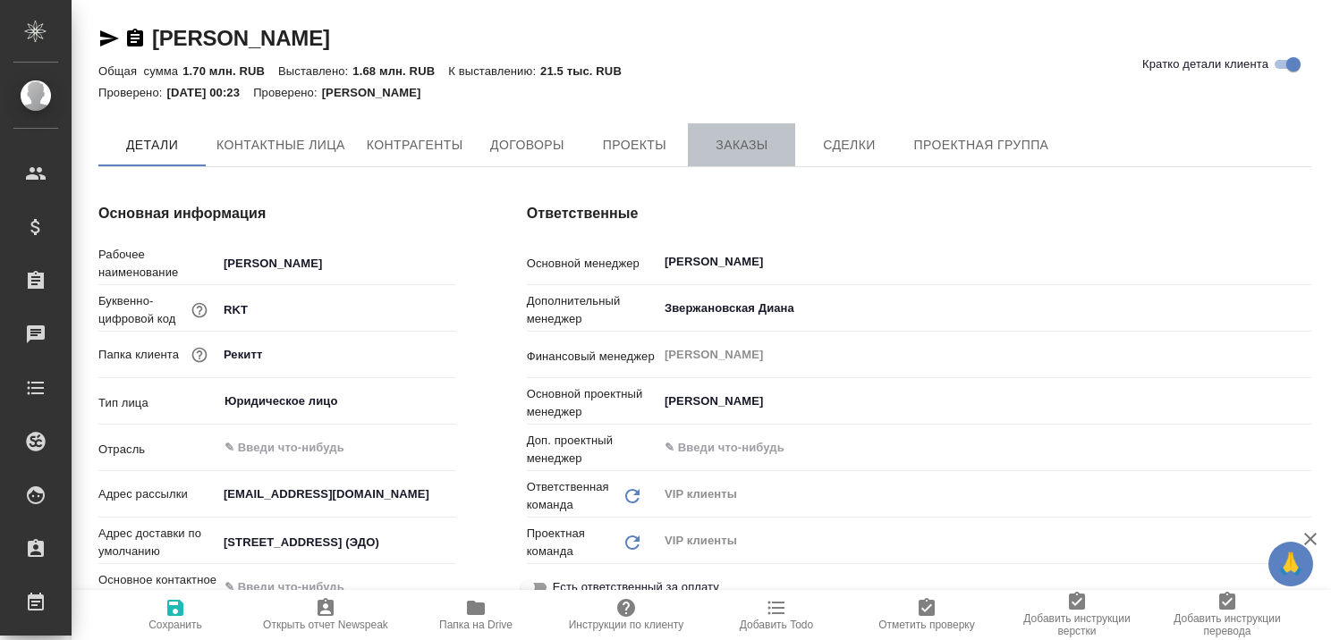
click at [740, 132] on button "Заказы" at bounding box center [741, 144] width 107 height 43
type textarea "x"
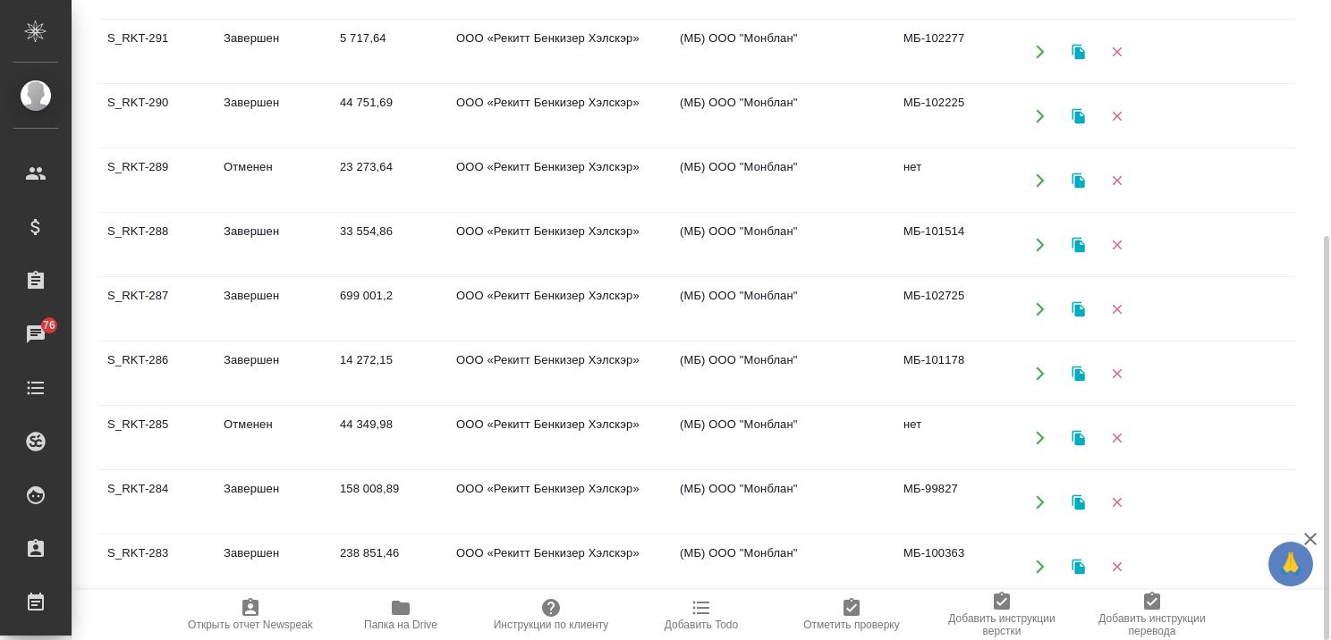
scroll to position [447, 0]
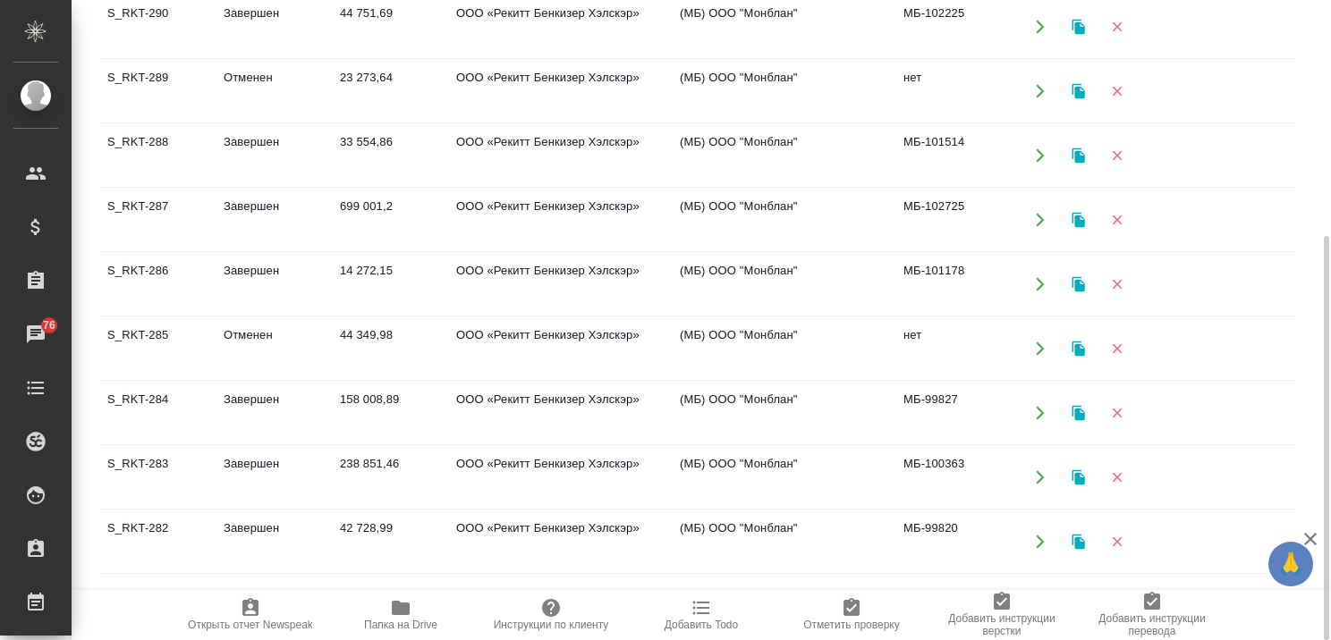
click at [250, 469] on td "Завершен" at bounding box center [273, 477] width 116 height 63
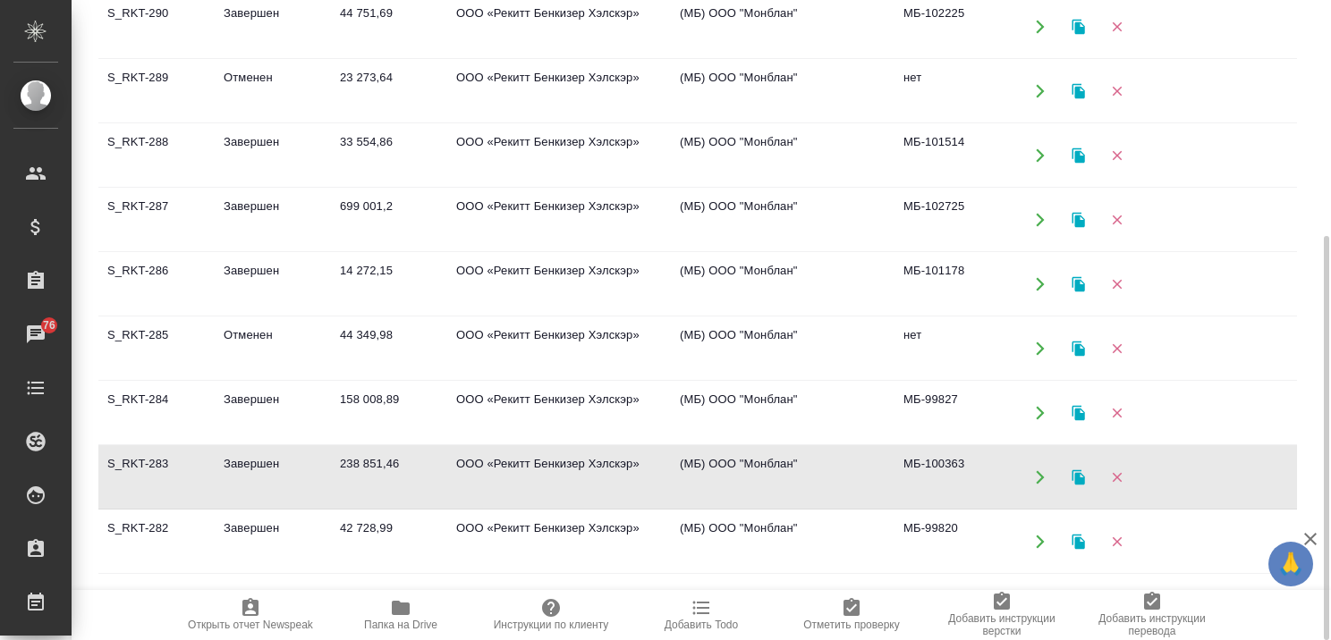
click at [252, 465] on td "Завершен" at bounding box center [273, 477] width 116 height 63
click at [249, 402] on td "Завершен" at bounding box center [273, 413] width 116 height 63
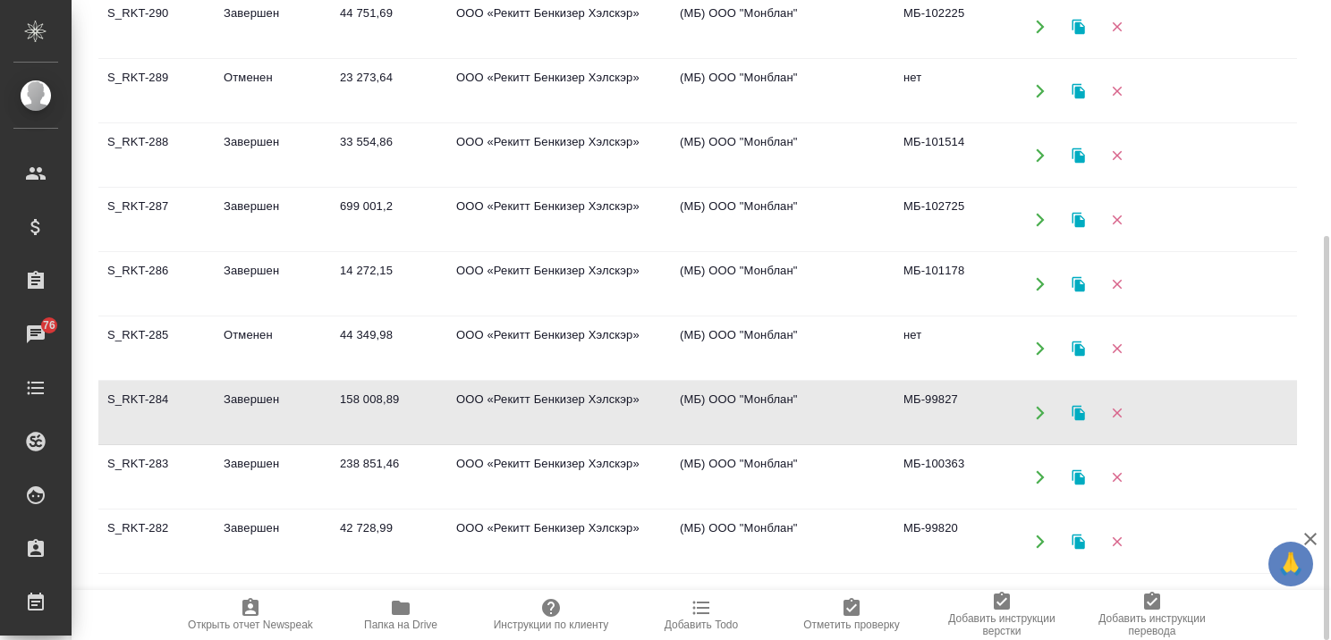
click at [249, 402] on td "Завершен" at bounding box center [273, 413] width 116 height 63
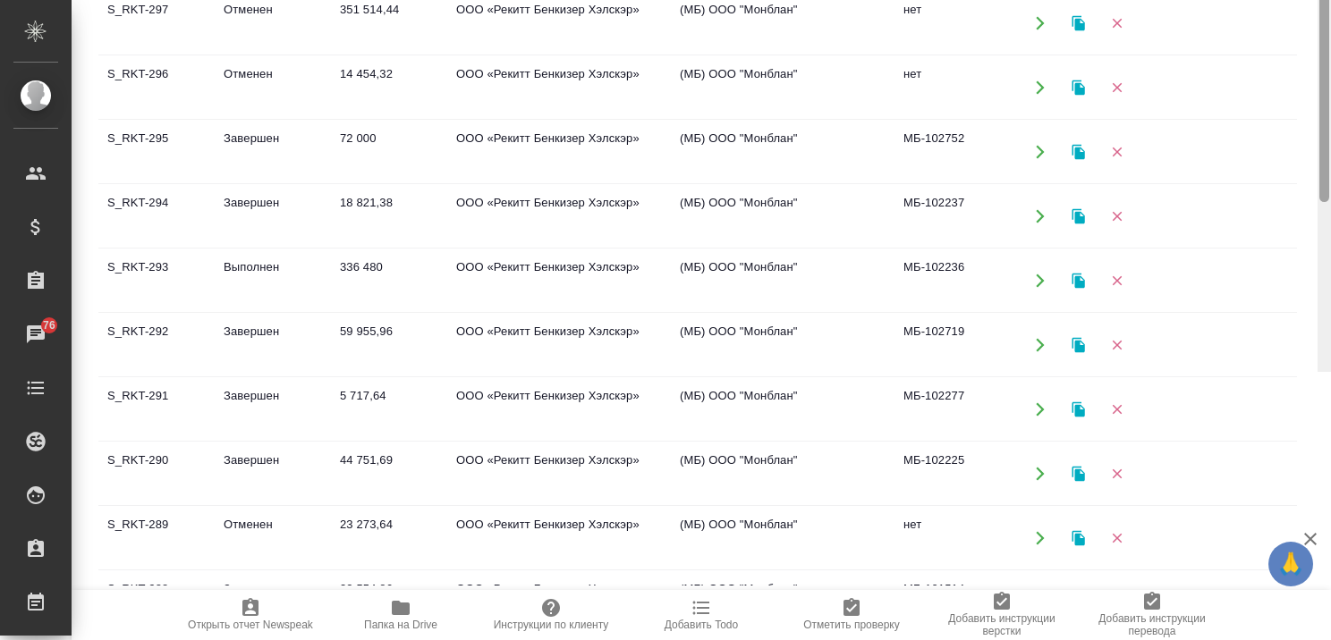
scroll to position [0, 0]
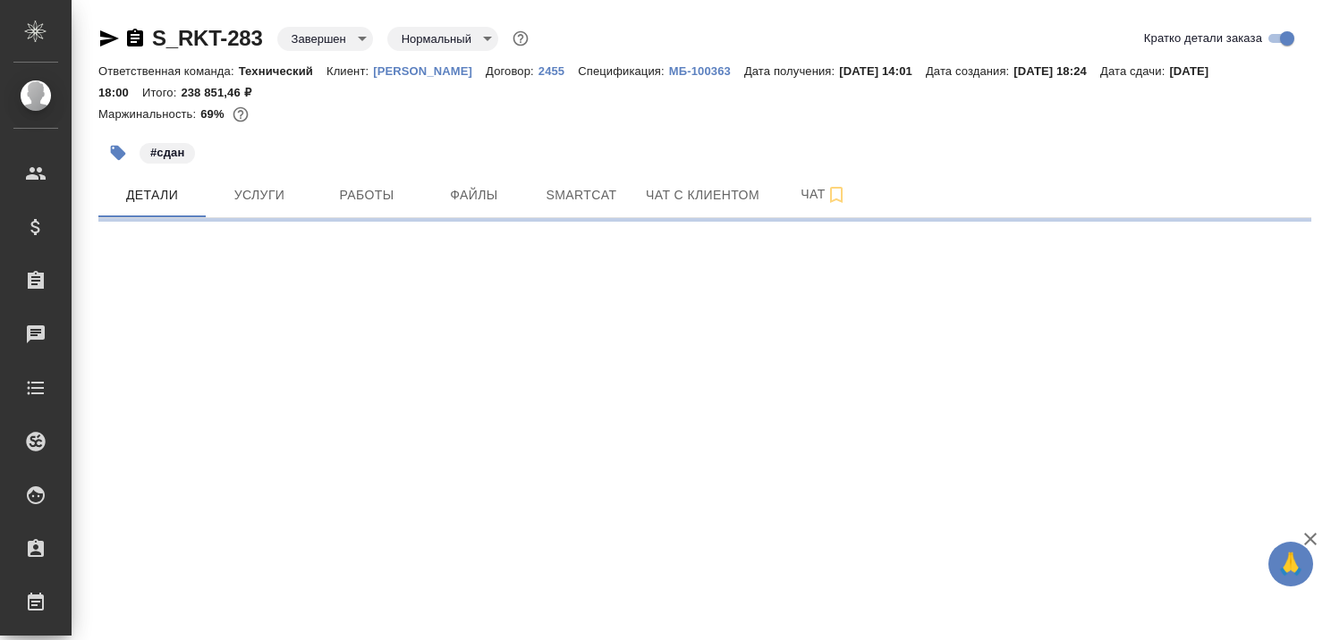
select select "RU"
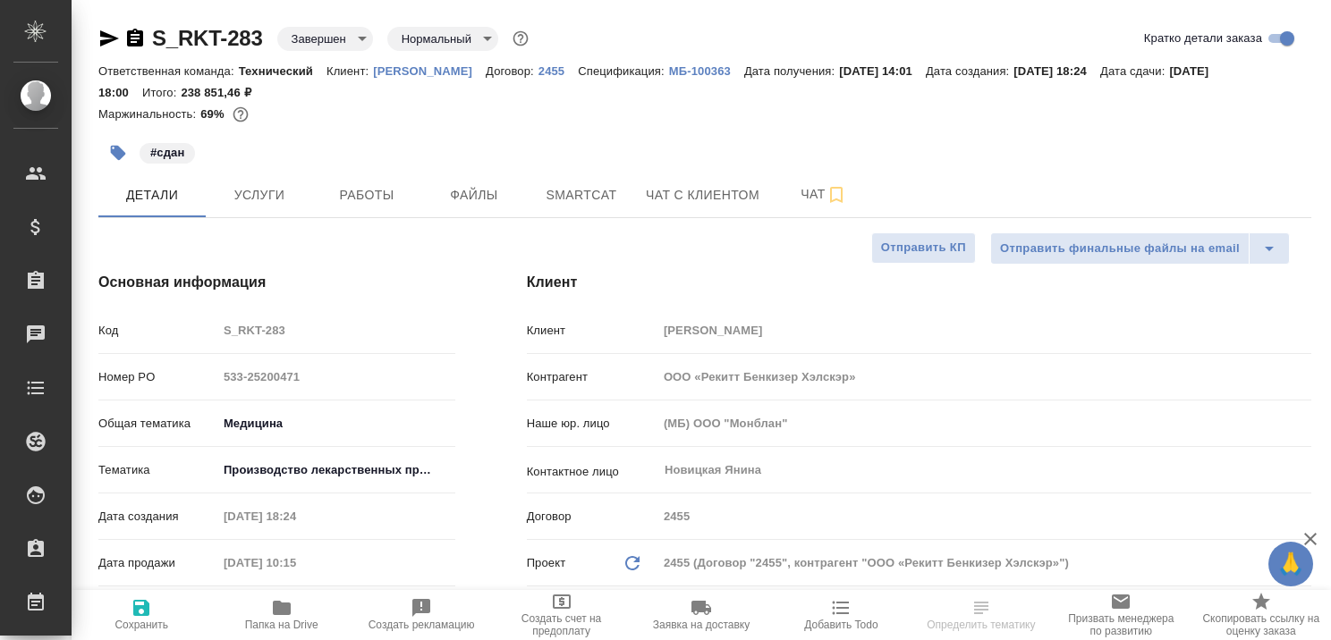
type textarea "x"
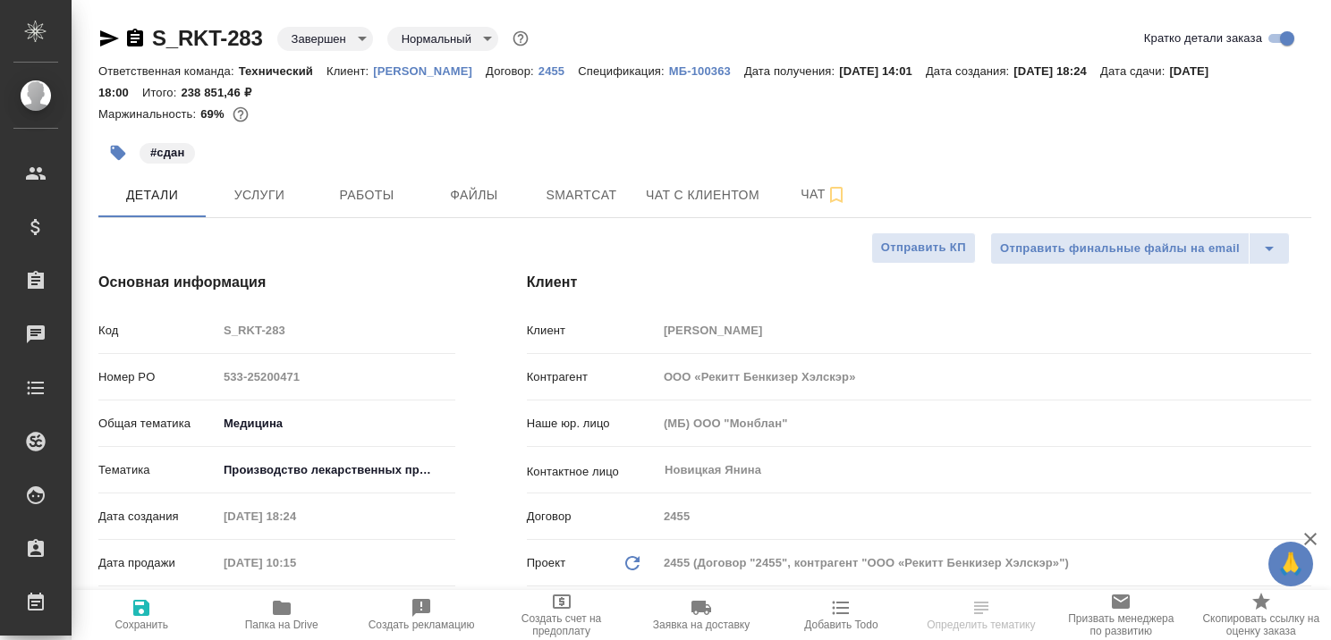
type textarea "x"
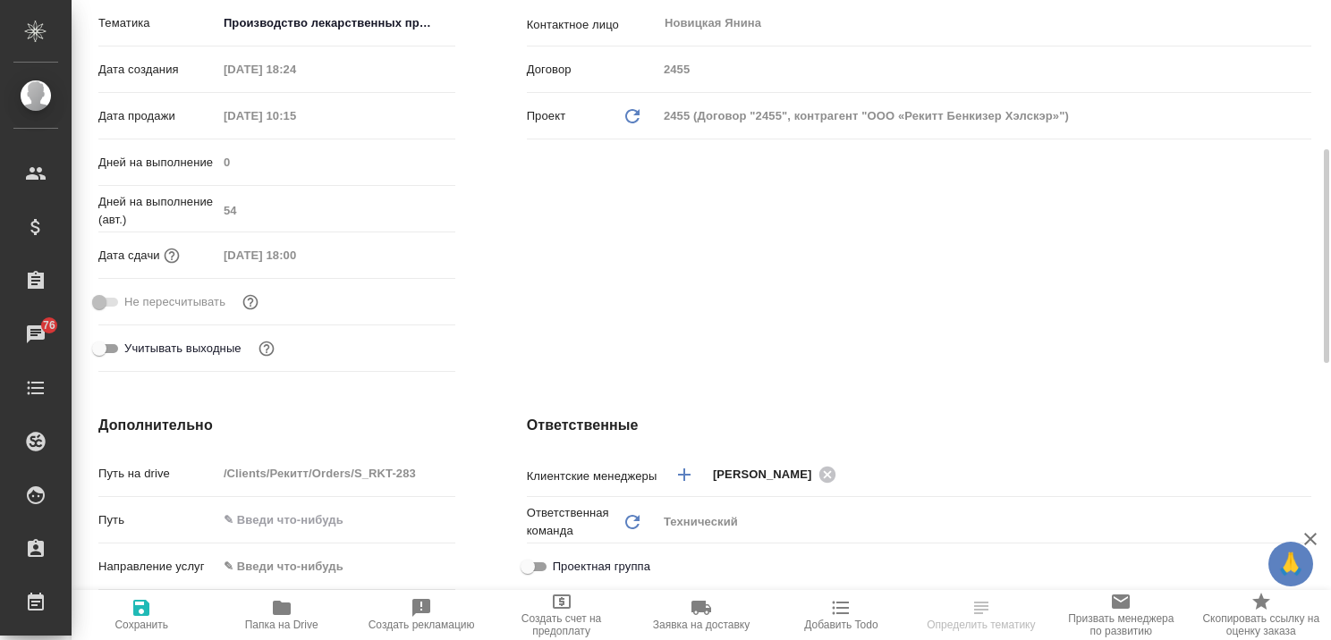
scroll to position [179, 0]
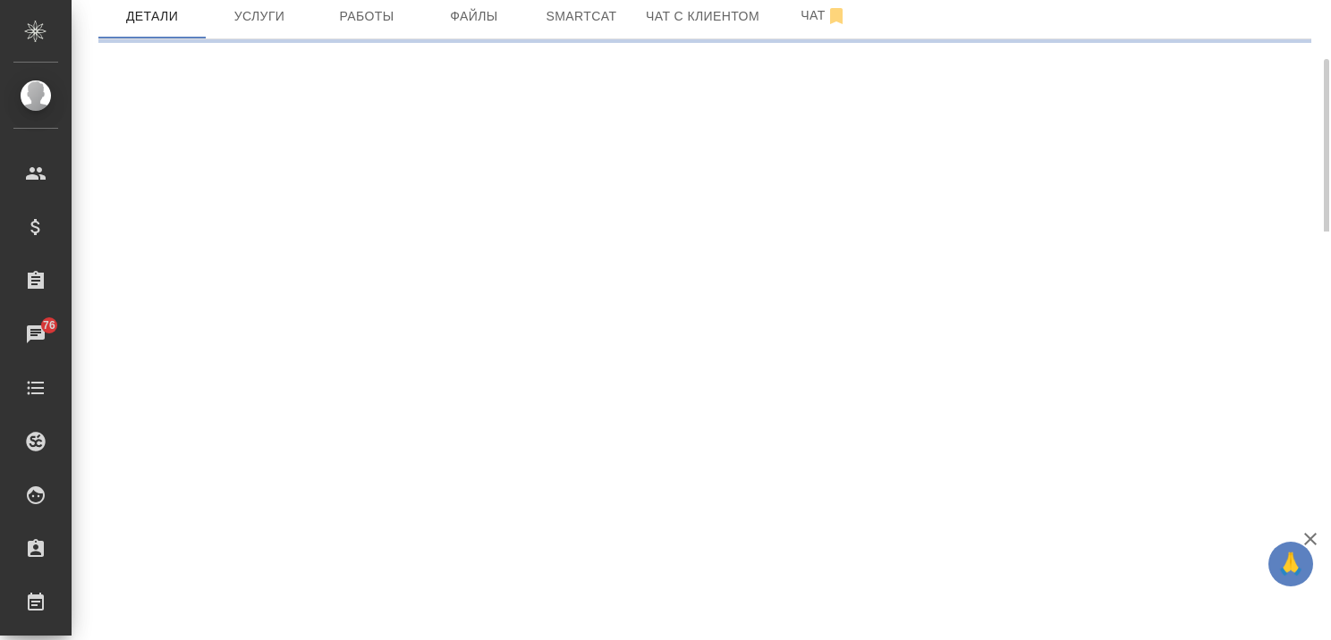
select select "RU"
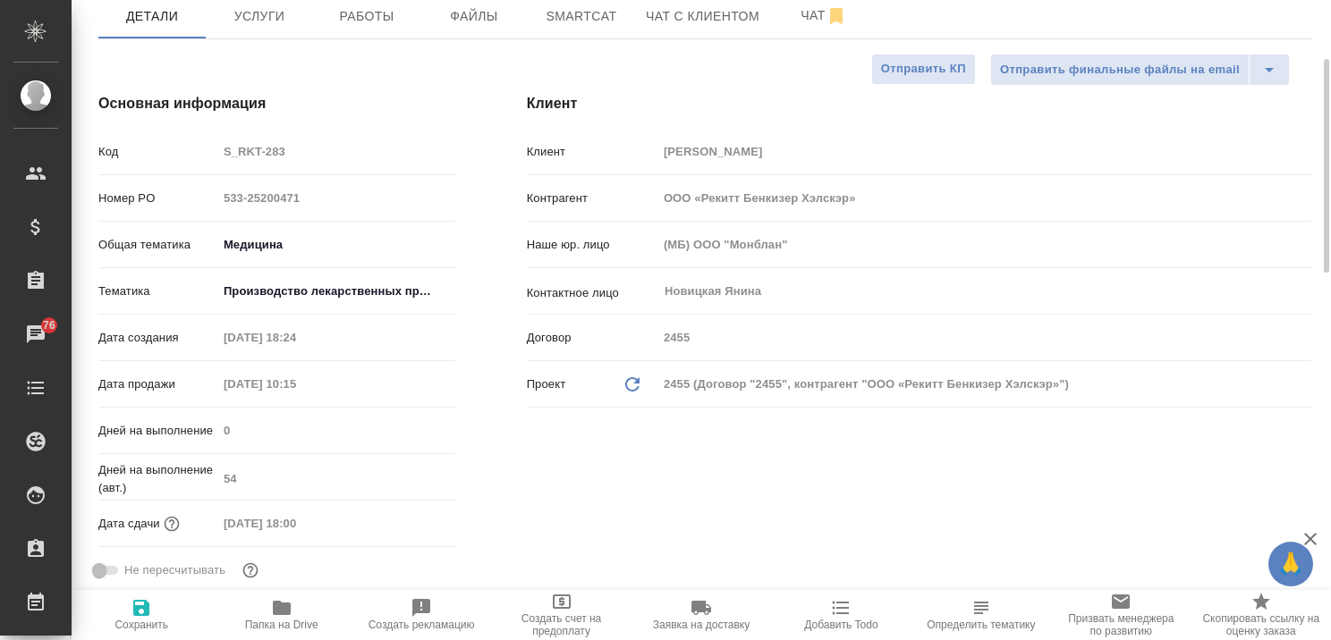
type textarea "x"
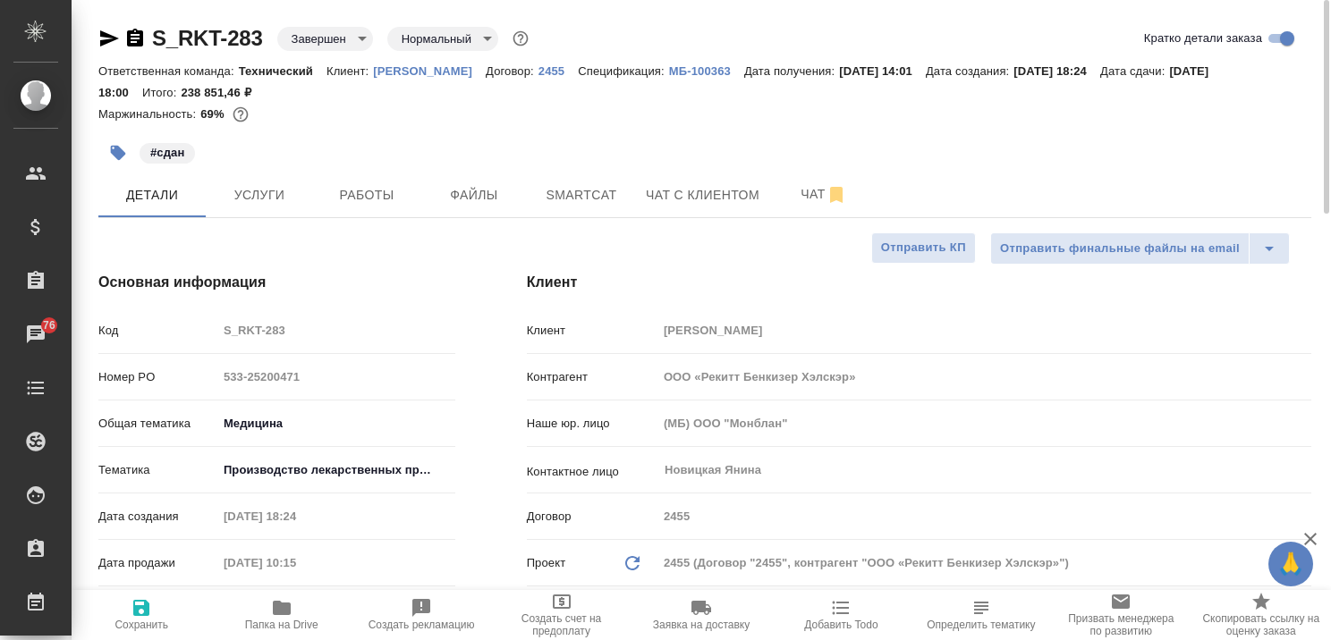
type textarea "x"
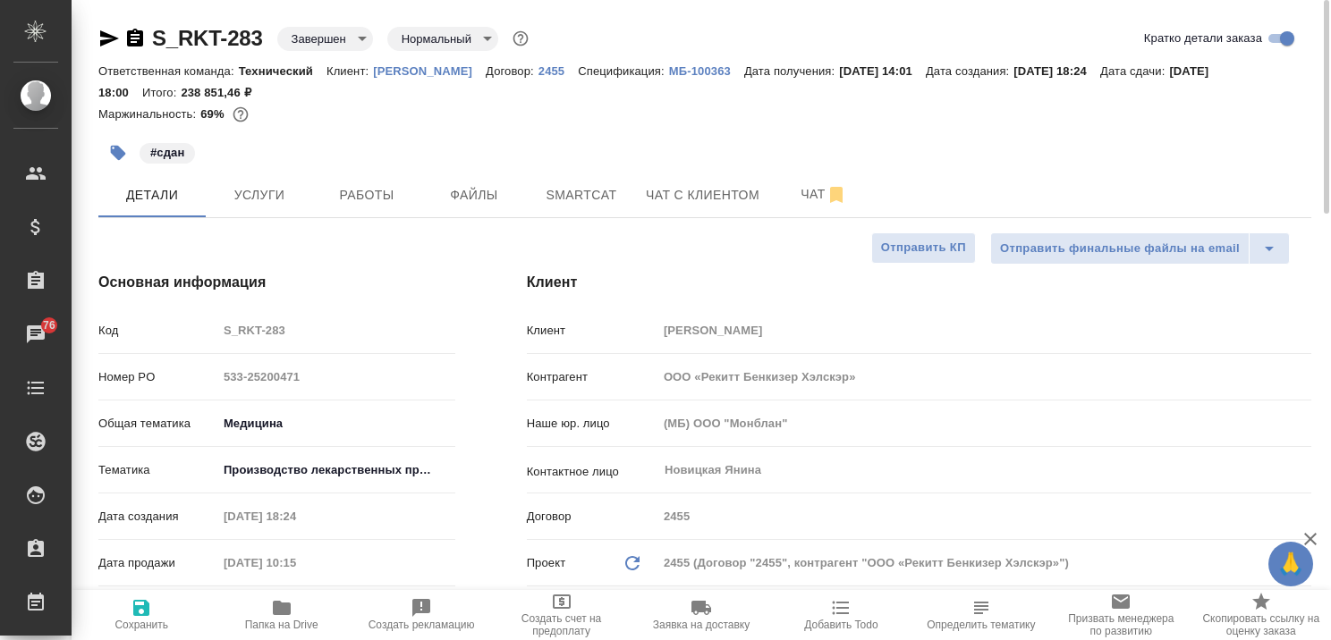
type textarea "x"
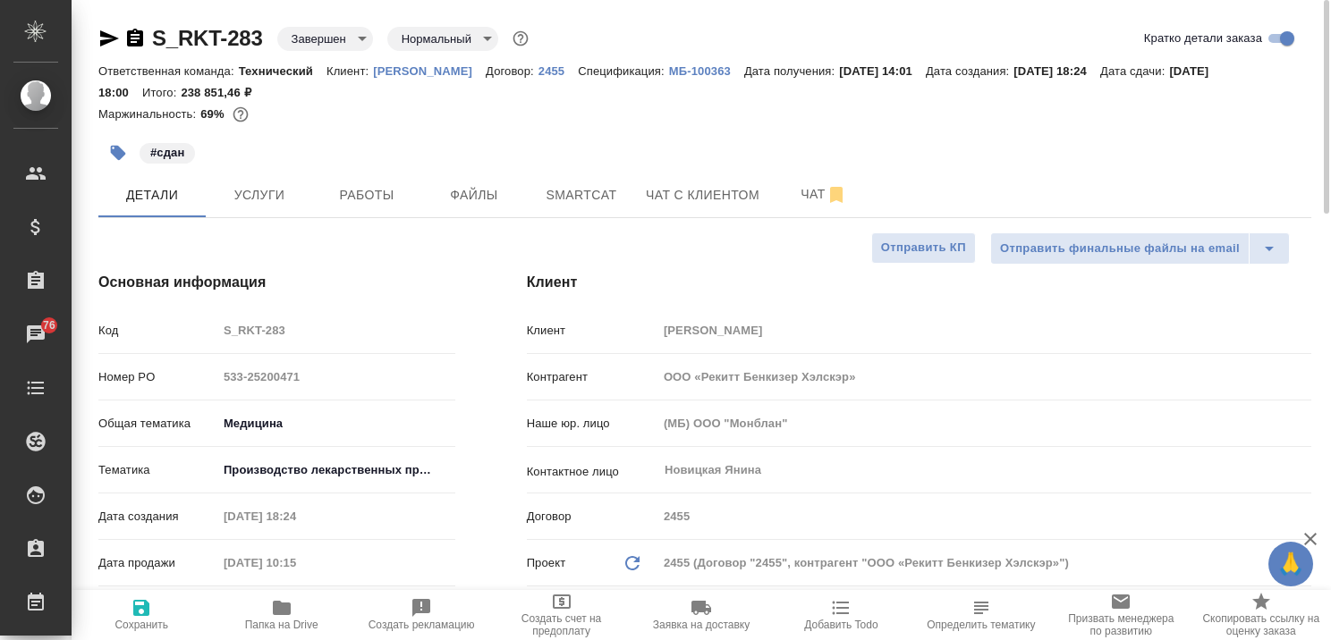
type textarea "x"
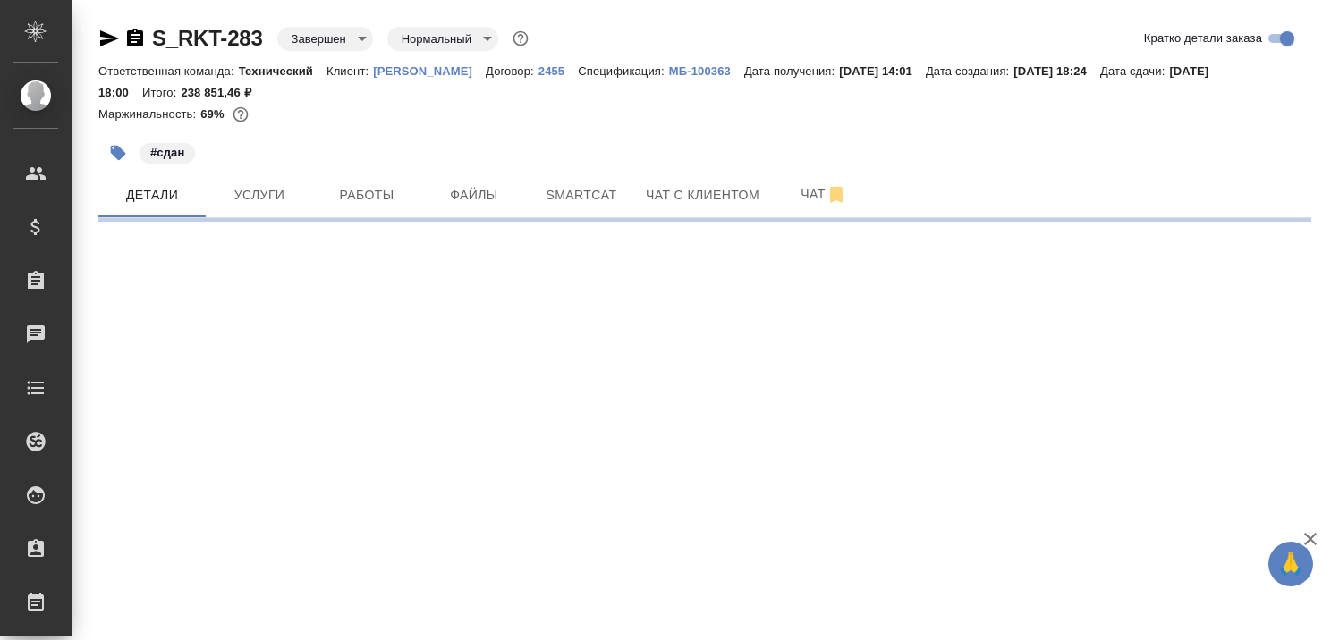
select select "RU"
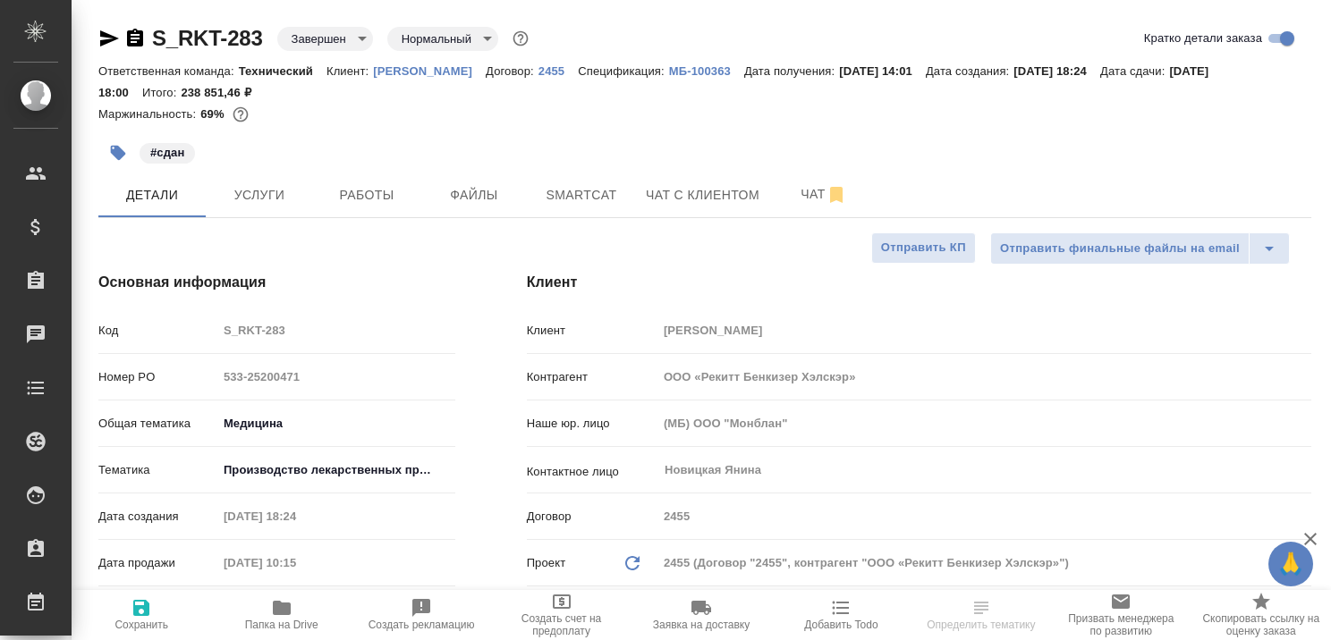
type textarea "x"
select select "RU"
type textarea "x"
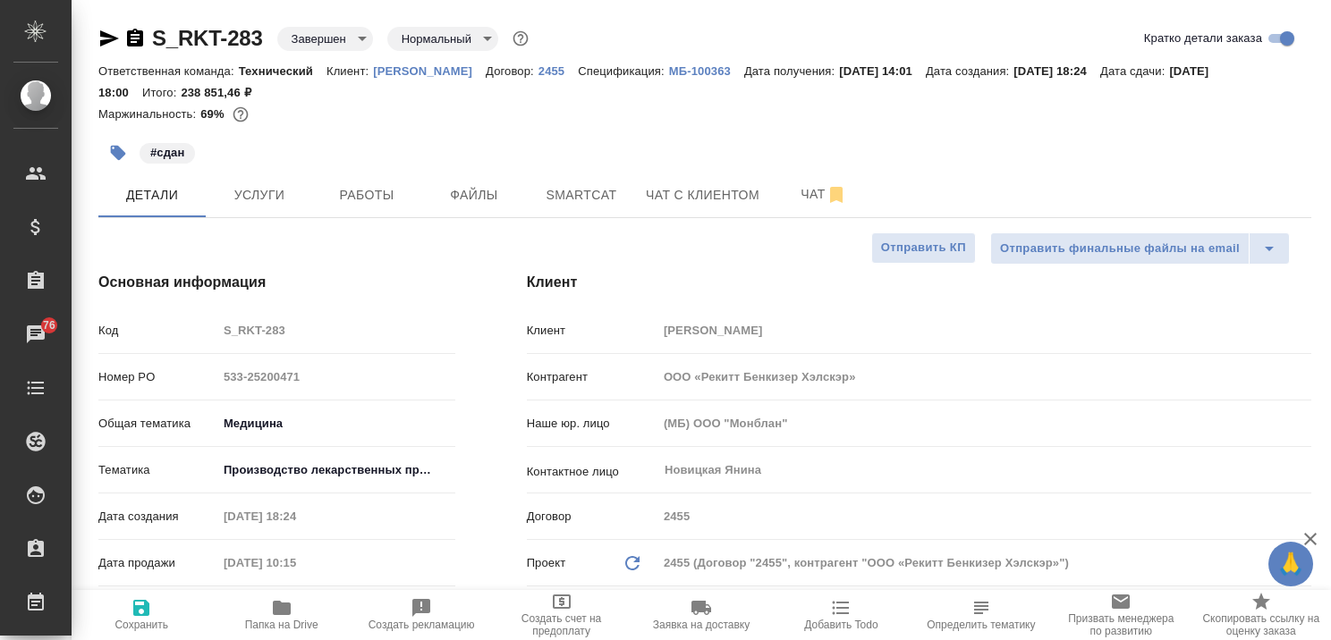
type textarea "x"
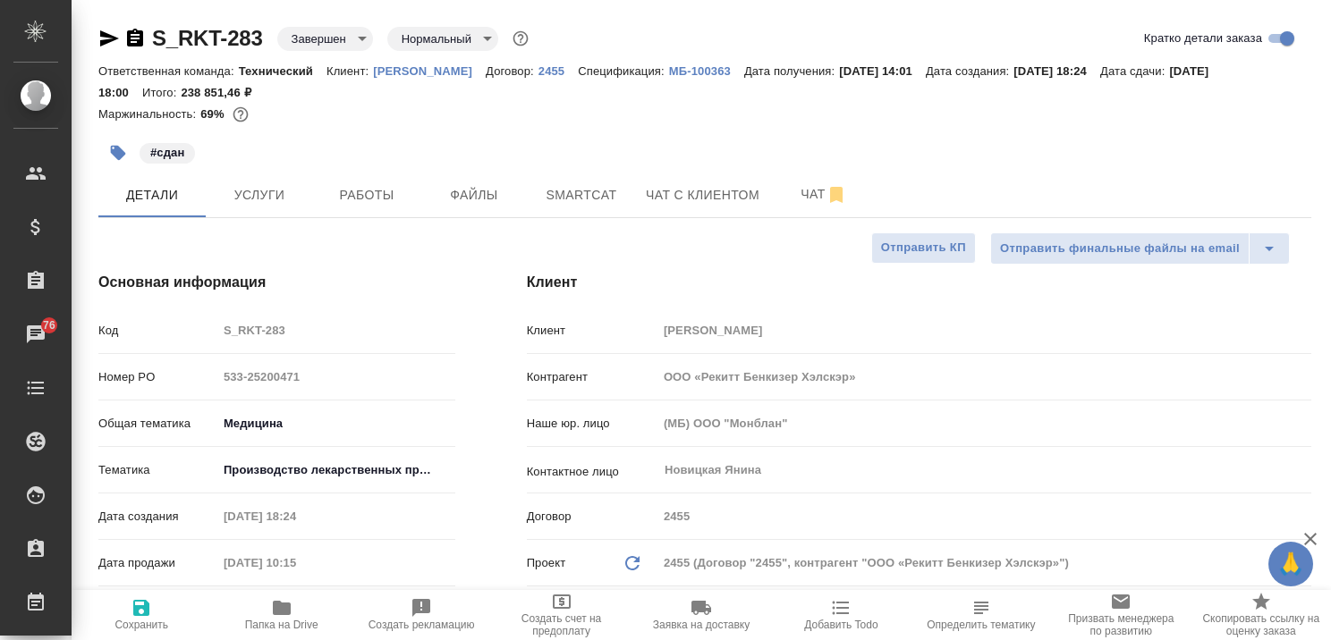
type textarea "x"
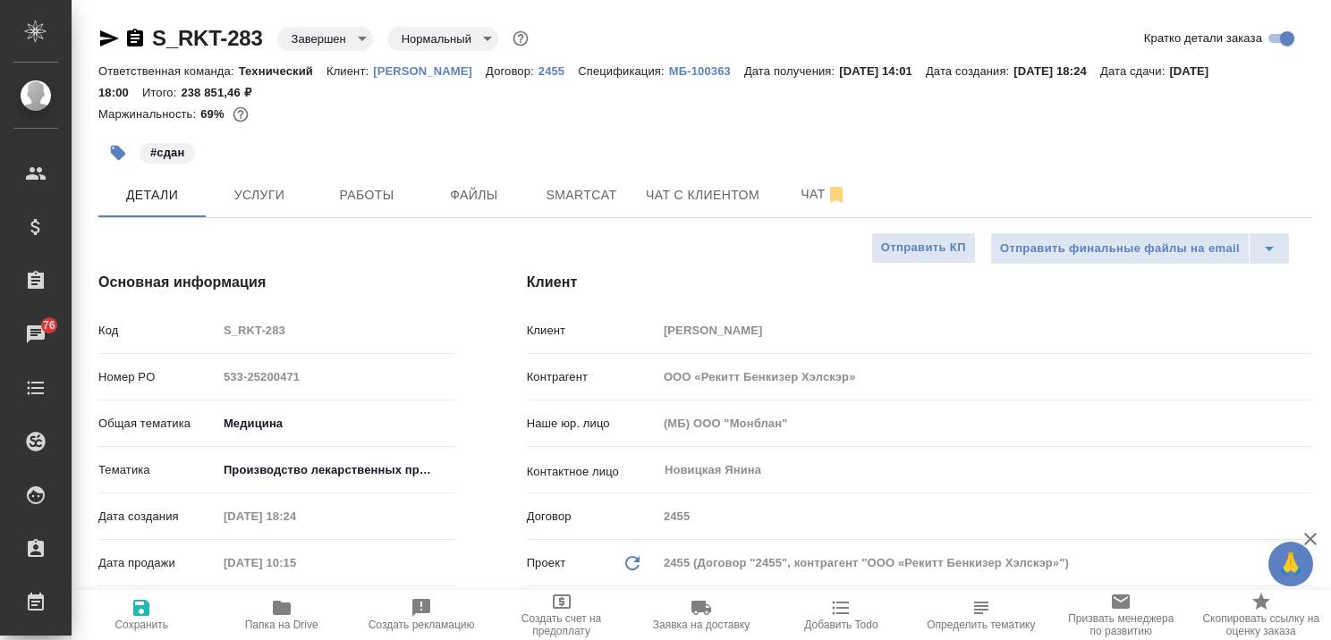
type textarea "x"
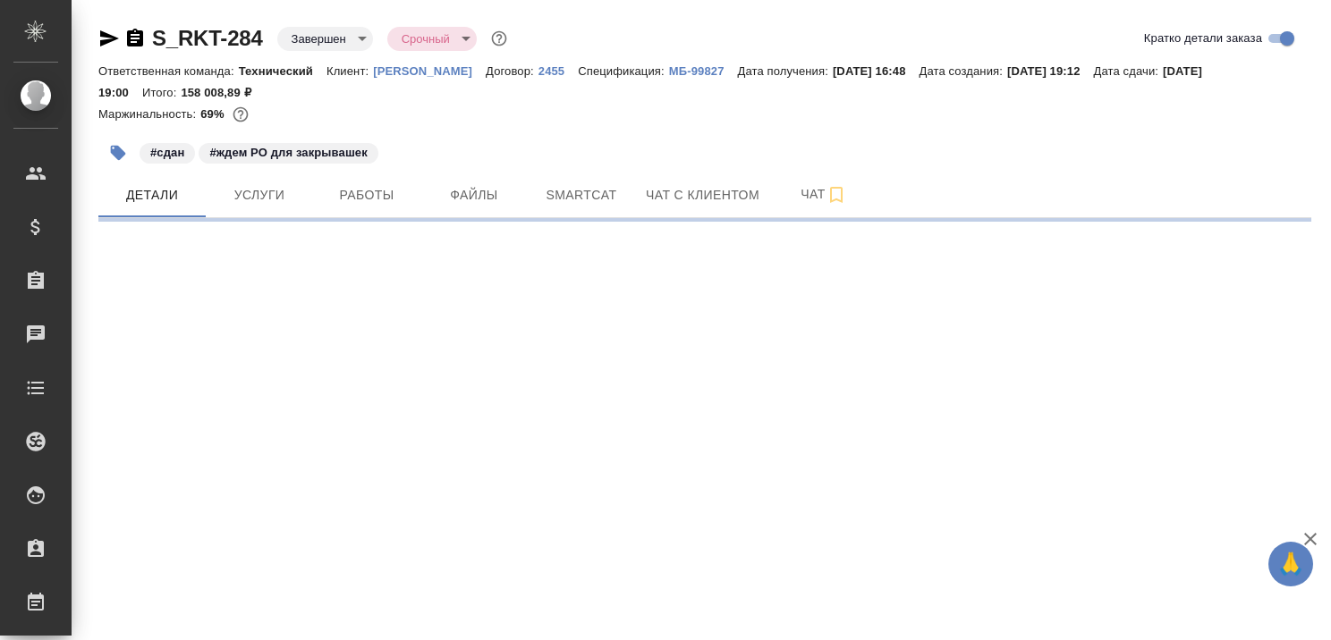
select select "RU"
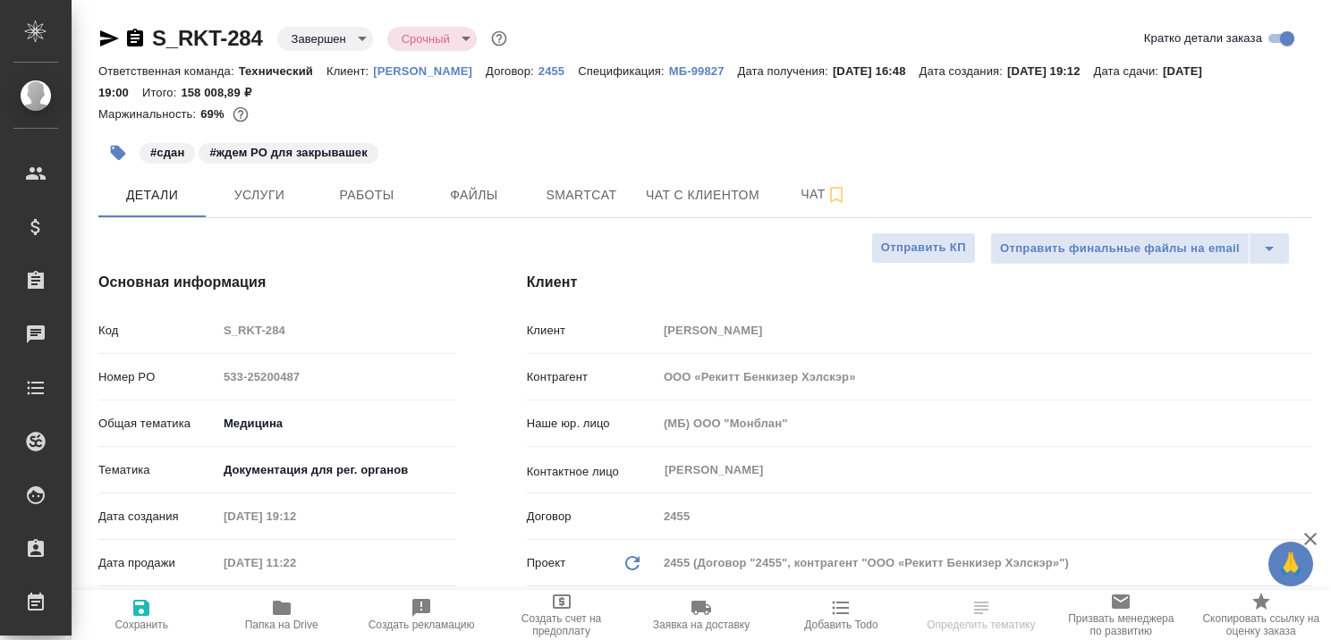
type textarea "x"
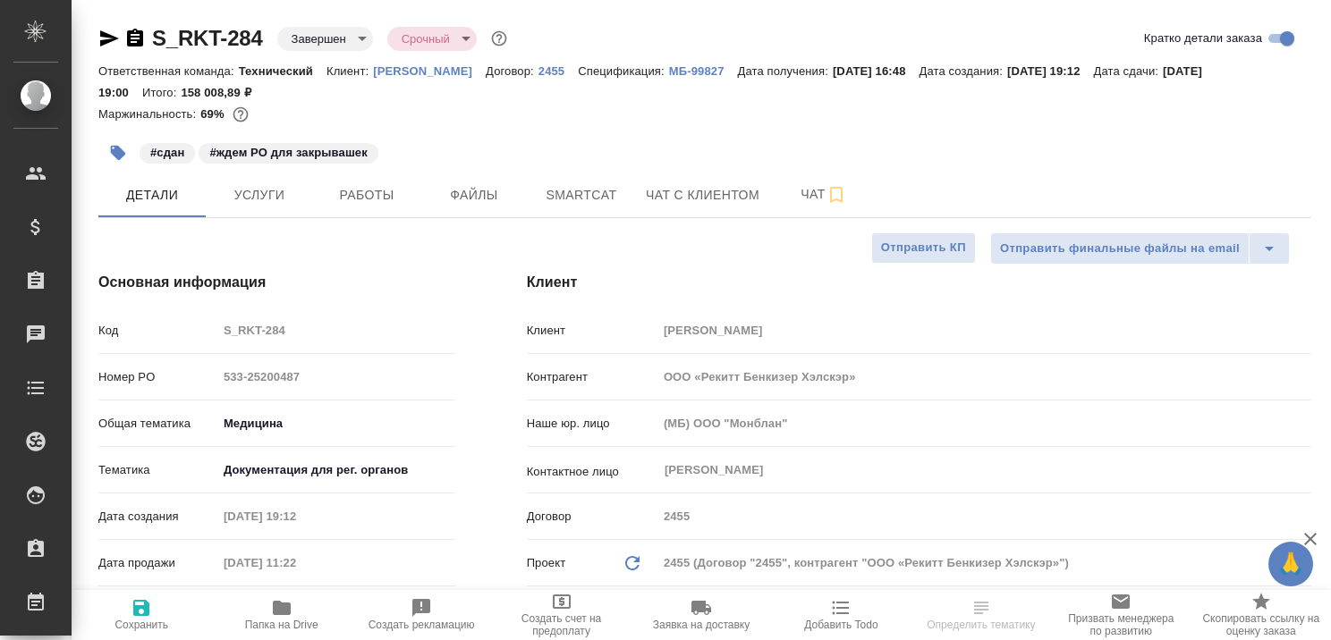
type textarea "x"
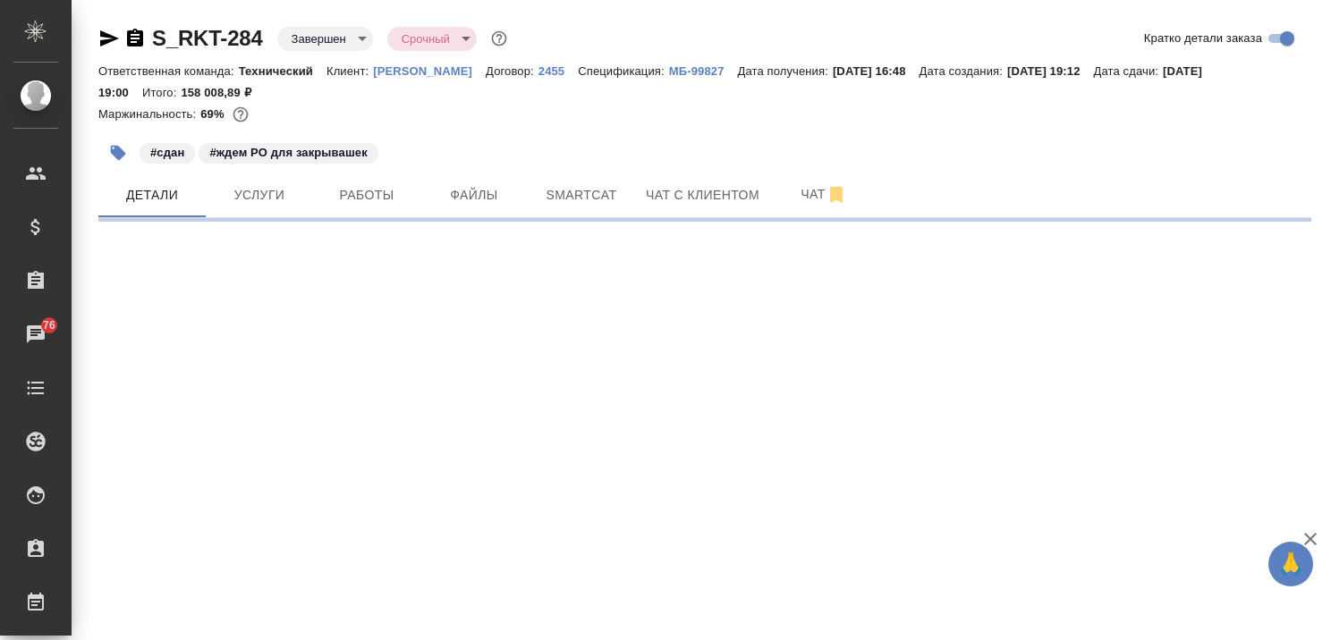
select select "RU"
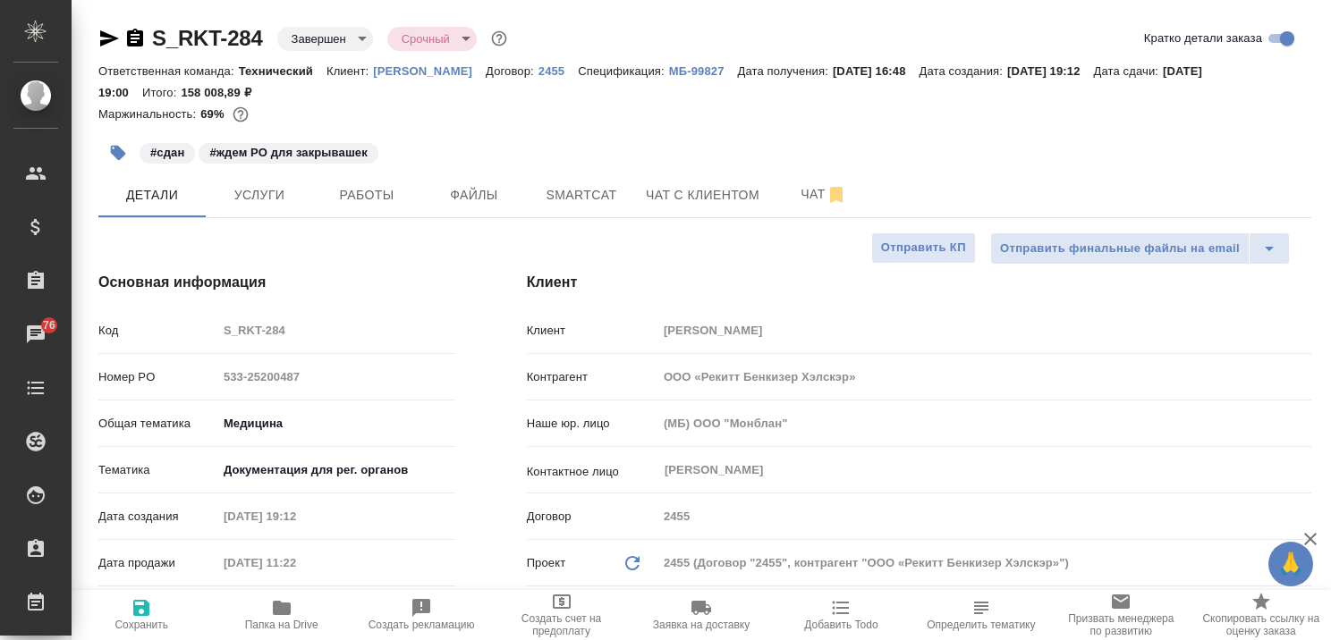
type textarea "x"
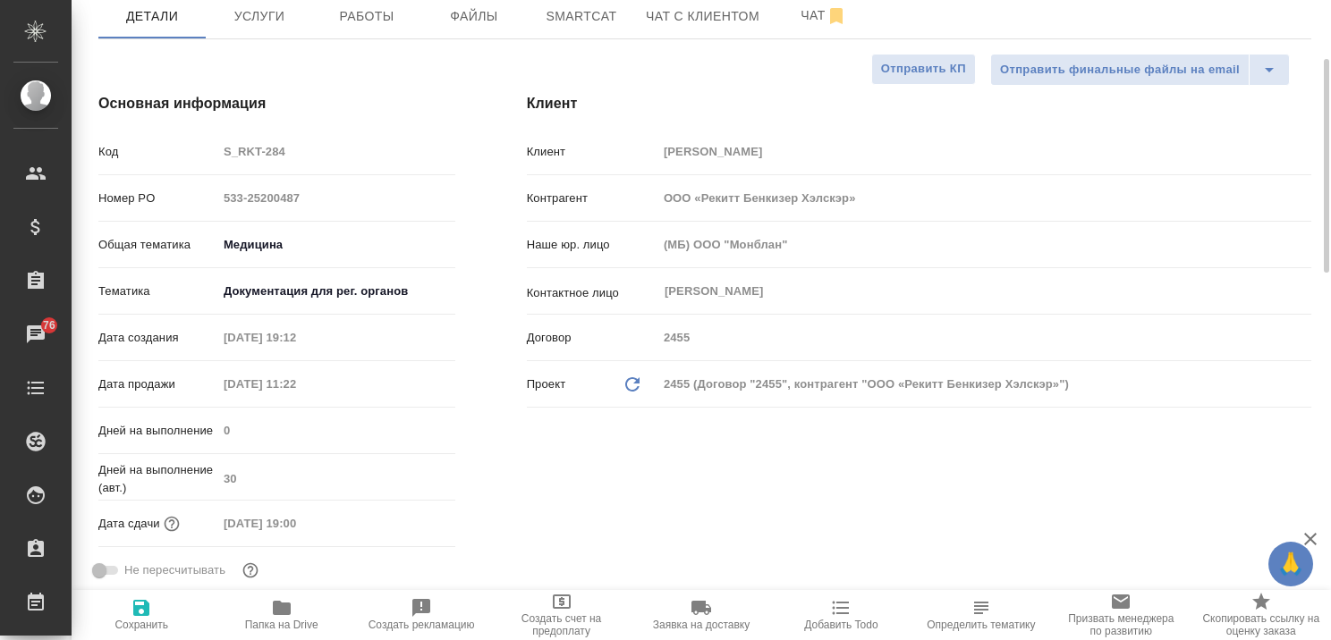
scroll to position [358, 0]
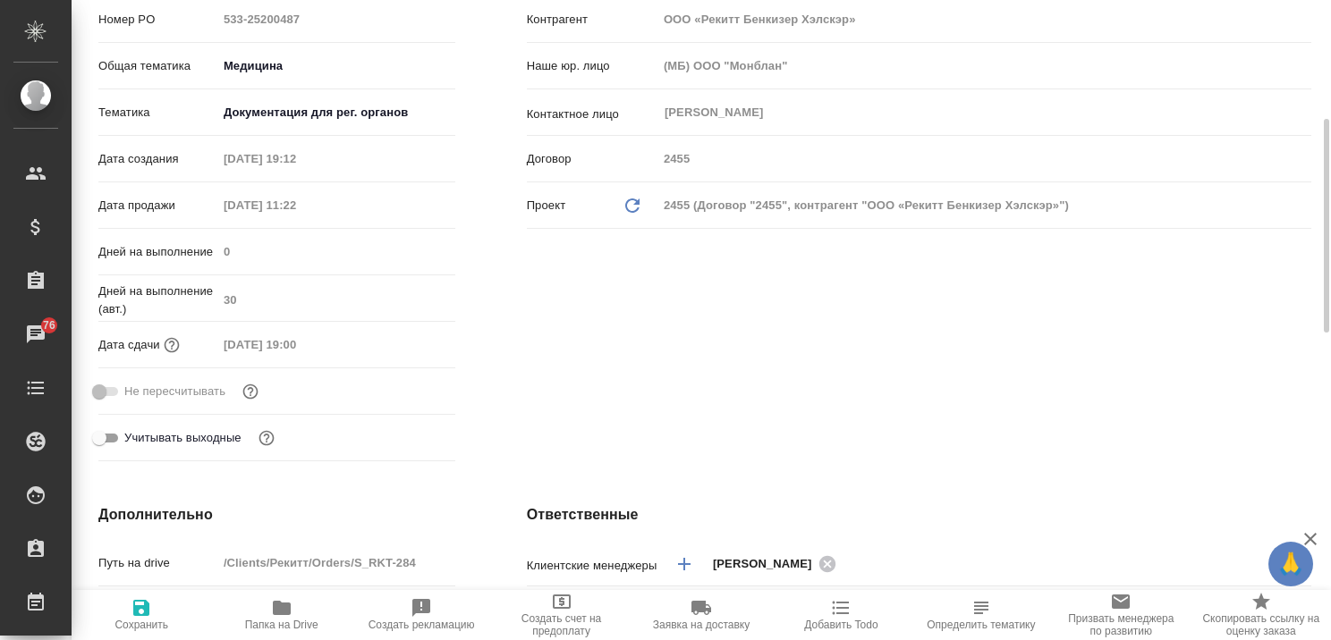
type textarea "x"
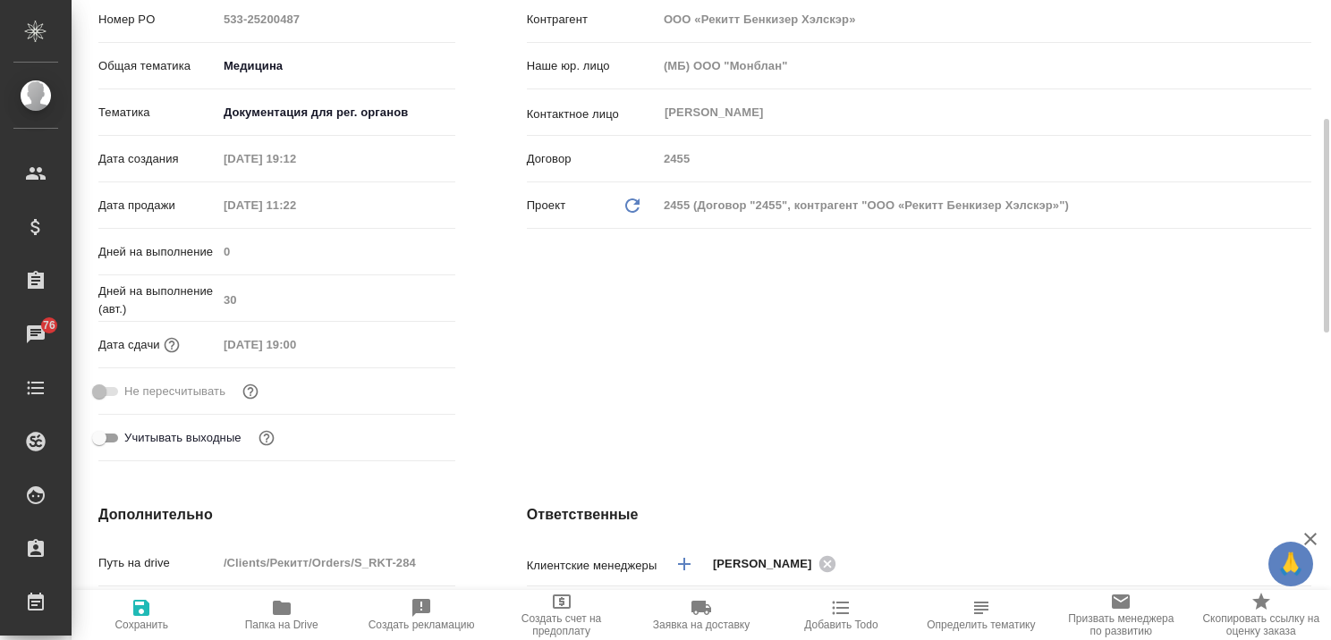
type textarea "x"
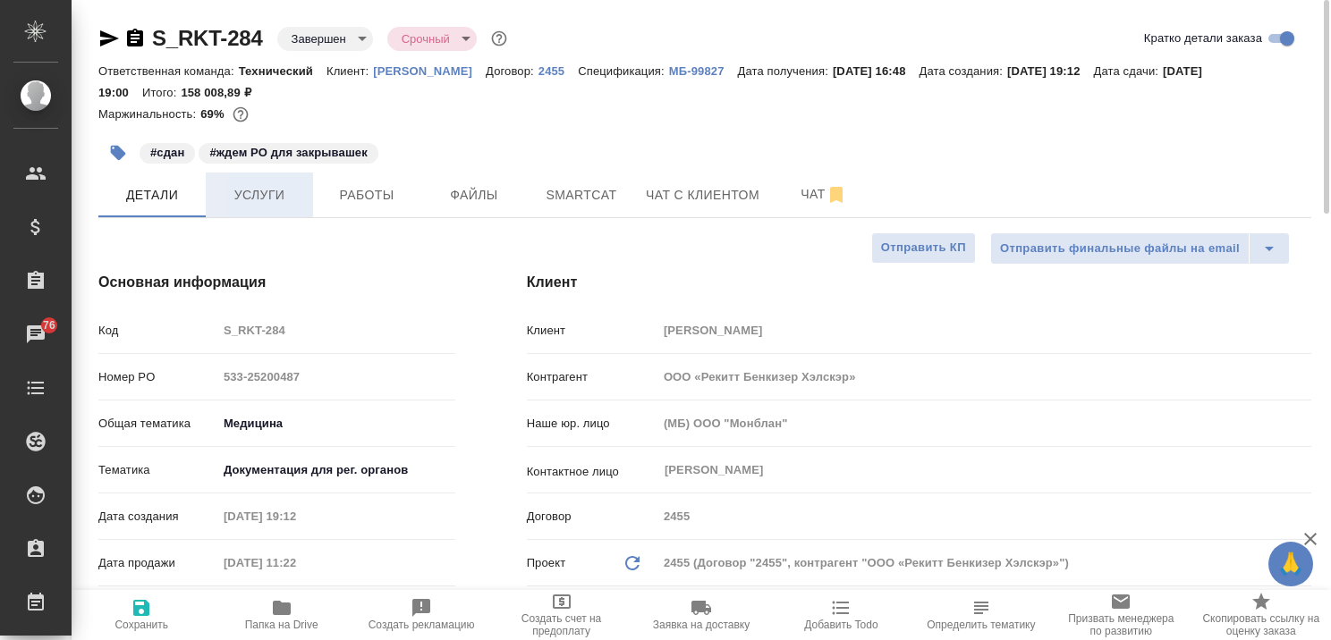
click at [279, 193] on span "Услуги" at bounding box center [259, 195] width 86 height 22
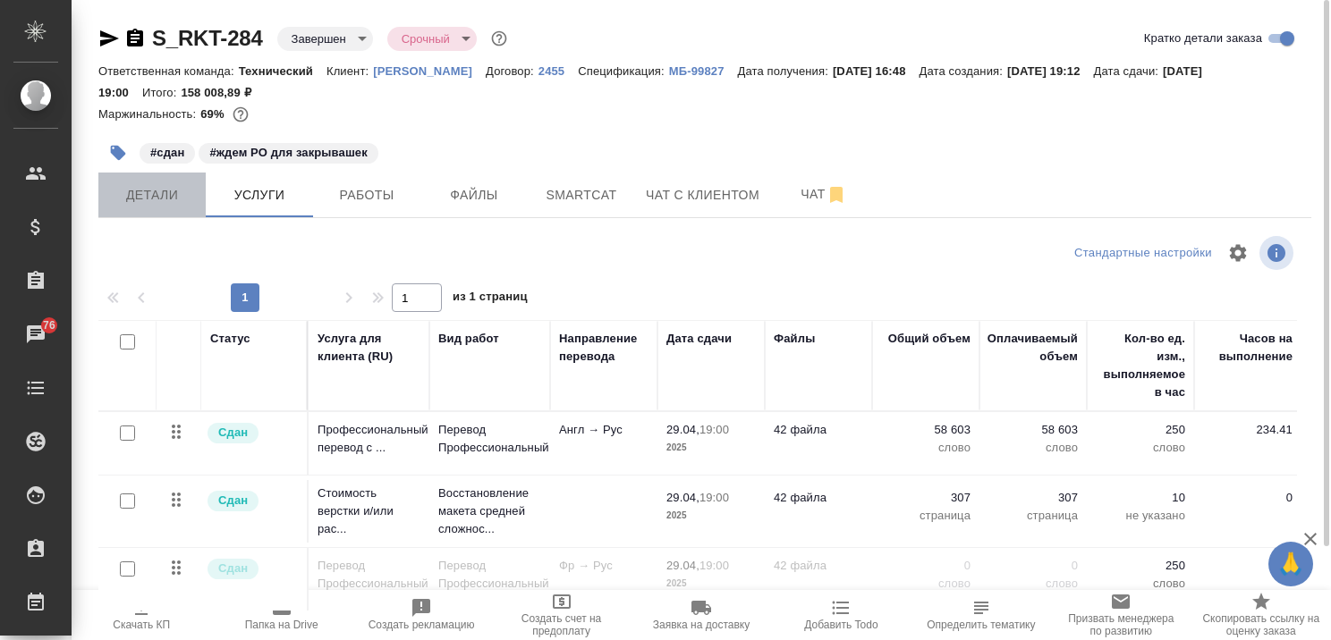
click at [154, 191] on span "Детали" at bounding box center [152, 195] width 86 height 22
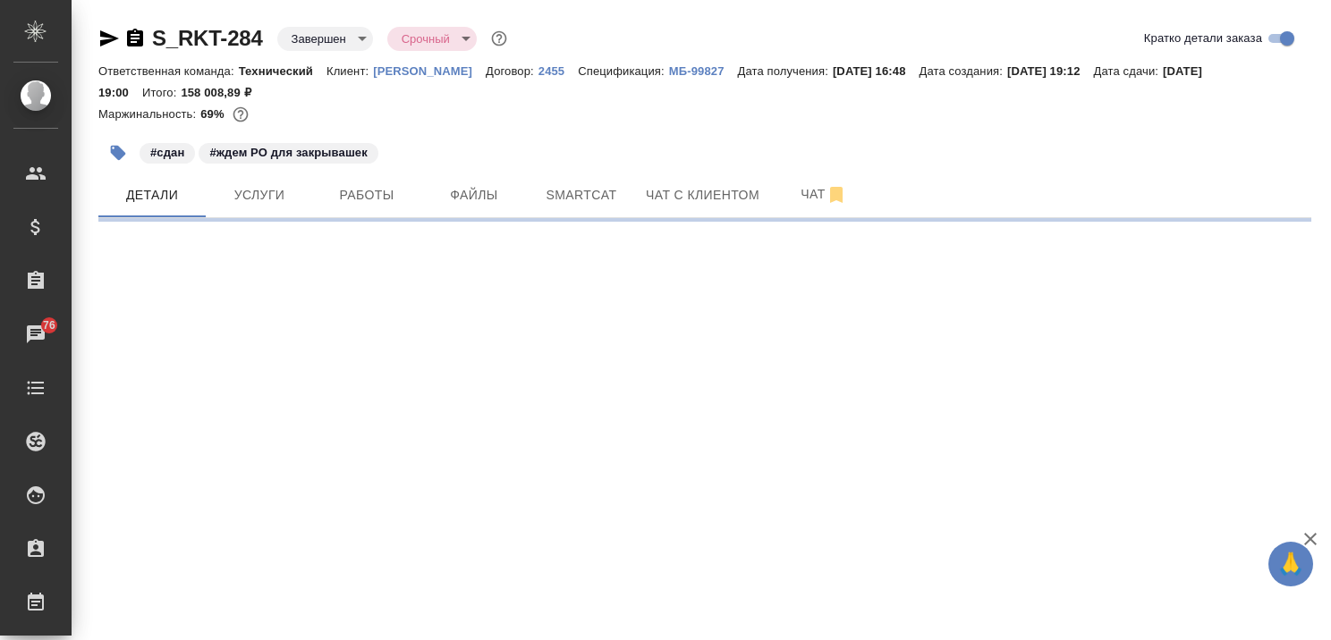
select select "RU"
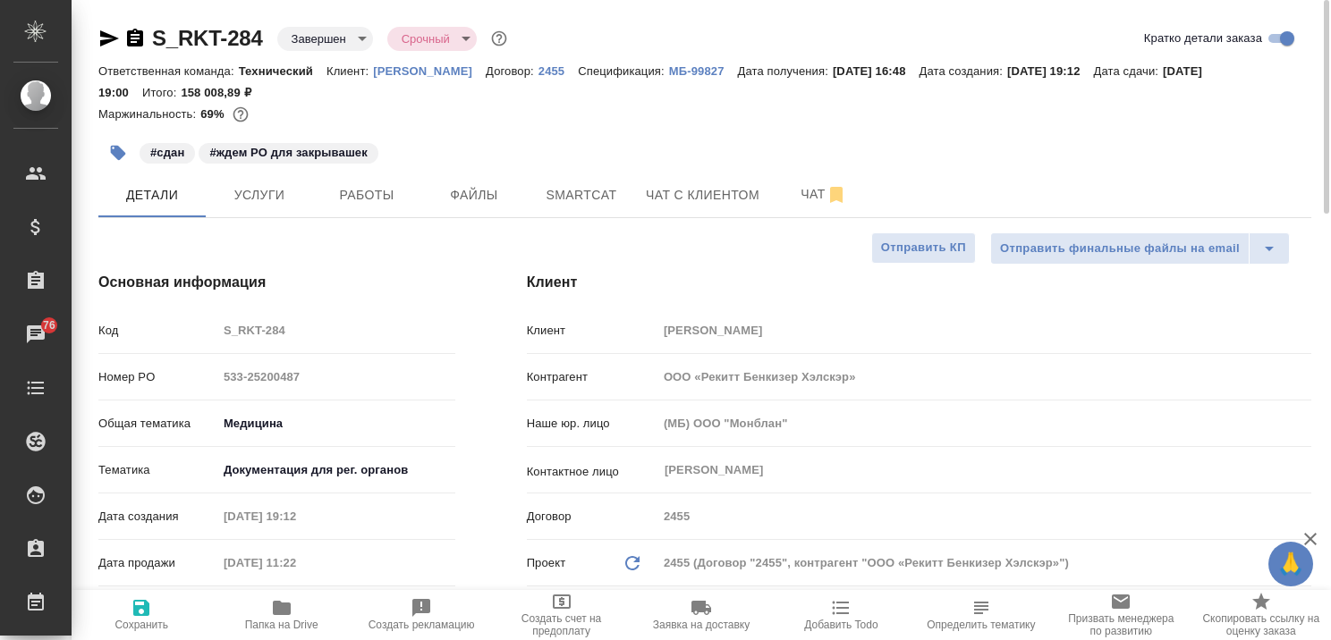
type textarea "x"
